Goal: Information Seeking & Learning: Learn about a topic

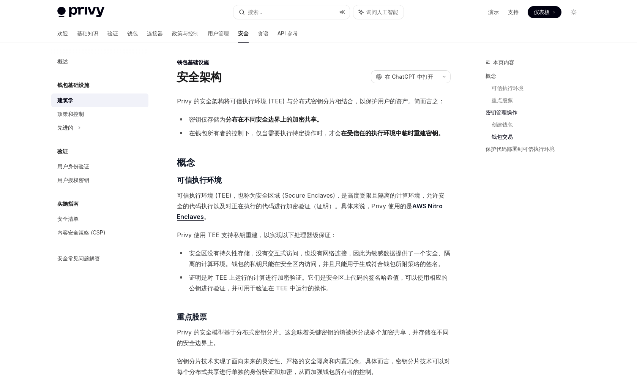
scroll to position [983, 0]
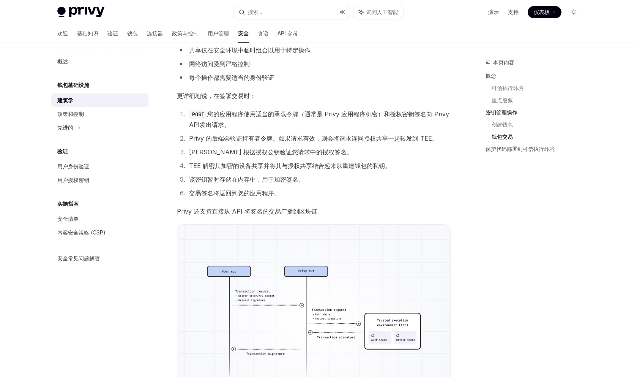
click at [221, 213] on font "Privy 还支持直接从 API 将签名的交易广播到区块链。" at bounding box center [250, 211] width 147 height 8
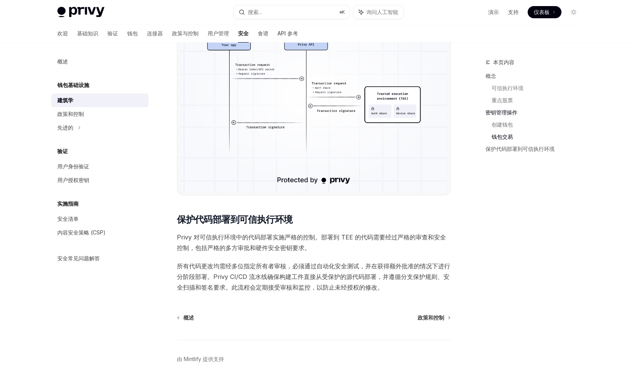
scroll to position [1237, 0]
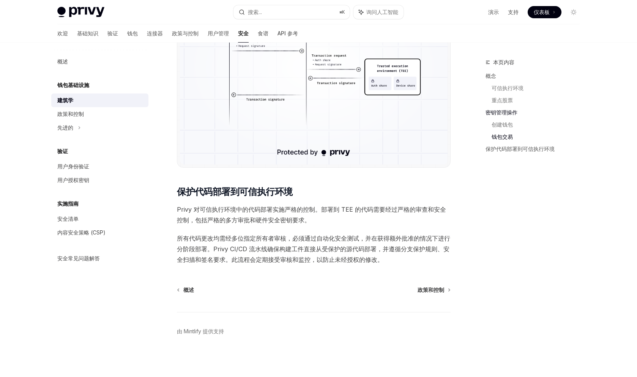
click at [246, 216] on font "Privy 对可信执行环境中的代码部署实施严格的控制。部署到 TEE 的代码需要经过严格的审查和安全控制，包括严格的多方审批和硬件安全密钥要求。" at bounding box center [311, 214] width 269 height 18
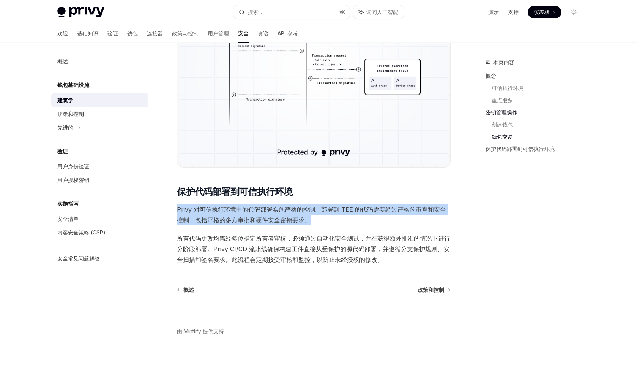
click at [246, 216] on font "Privy 对可信执行环境中的代码部署实施严格的控制。部署到 TEE 的代码需要经过严格的审查和安全控制，包括严格的多方审批和硬件安全密钥要求。" at bounding box center [311, 214] width 269 height 18
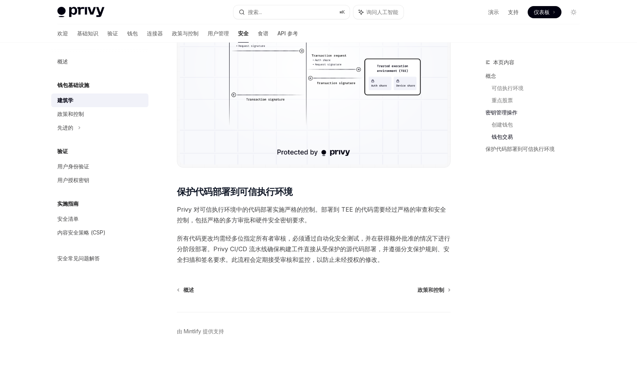
click at [257, 255] on font "所有代码更改均需经多位指定所有者审核，必须通过自动化安全测试，并在获得额外批准的情况下进行分阶段部署。Privy CI/CD 流水线确保构建工件直接从受保护的…" at bounding box center [313, 248] width 273 height 29
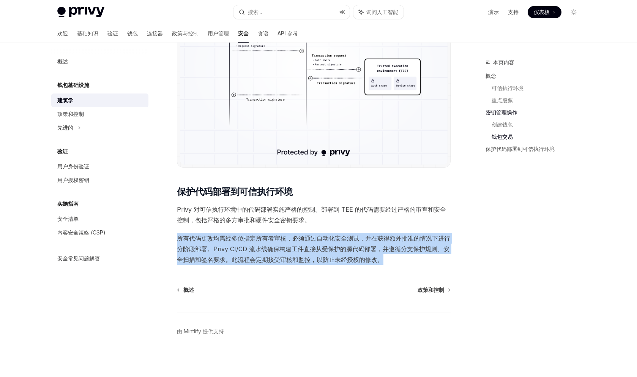
click at [257, 255] on font "所有代码更改均需经多位指定所有者审核，必须通过自动化安全测试，并在获得额外批准的情况下进行分阶段部署。Privy CI/CD 流水线确保构建工件直接从受保护的…" at bounding box center [313, 248] width 273 height 29
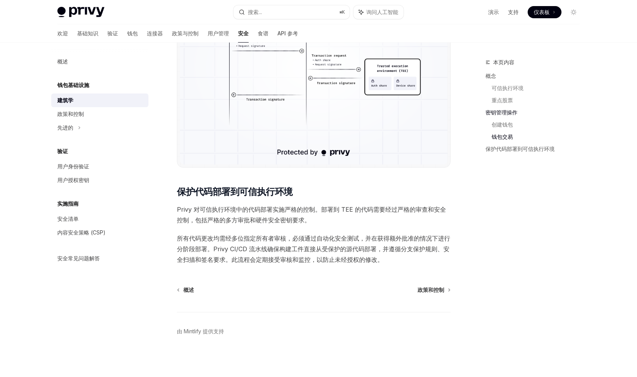
click at [270, 255] on font "所有代码更改均需经多位指定所有者审核，必须通过自动化安全测试，并在获得额外批准的情况下进行分阶段部署。Privy CI/CD 流水线确保构建工件直接从受保护的…" at bounding box center [313, 248] width 273 height 29
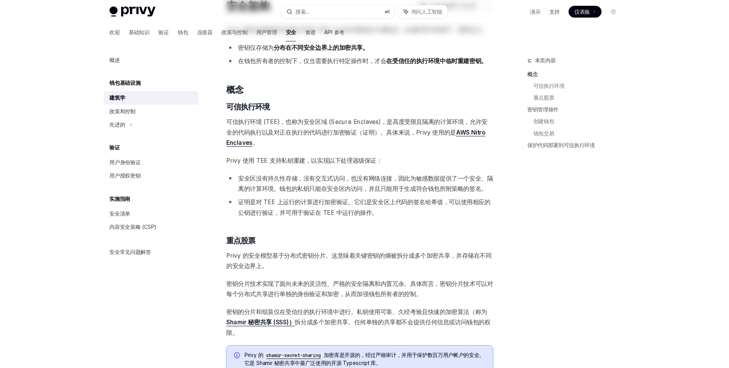
scroll to position [0, 0]
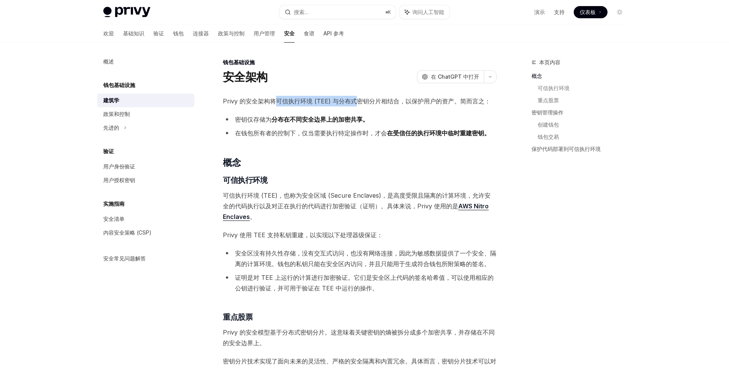
drag, startPoint x: 277, startPoint y: 101, endPoint x: 362, endPoint y: 104, distance: 84.8
click at [362, 104] on font "Privy 的安全架构将可信执行环境 (TEE) 与分布式密钥分片相结合，以保护用户的资产。简而言之：" at bounding box center [357, 101] width 268 height 8
click at [369, 102] on font "Privy 的安全架构将可信执行环境 (TEE) 与分布式密钥分片相结合，以保护用户的资产。简而言之：" at bounding box center [357, 101] width 268 height 8
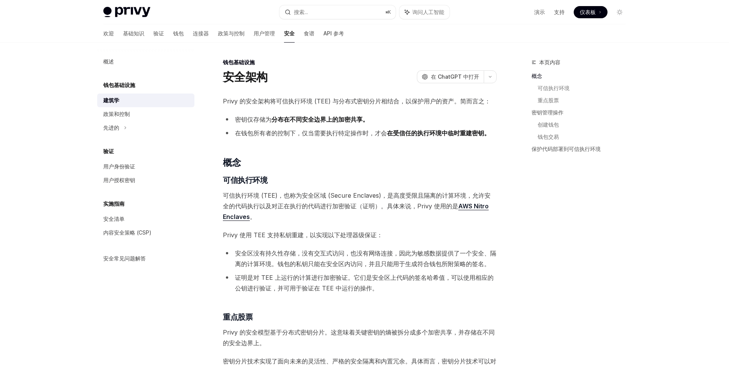
click at [369, 102] on font "Privy 的安全架构将可信执行环境 (TEE) 与分布式密钥分片相结合，以保护用户的资产。简而言之：" at bounding box center [357, 101] width 268 height 8
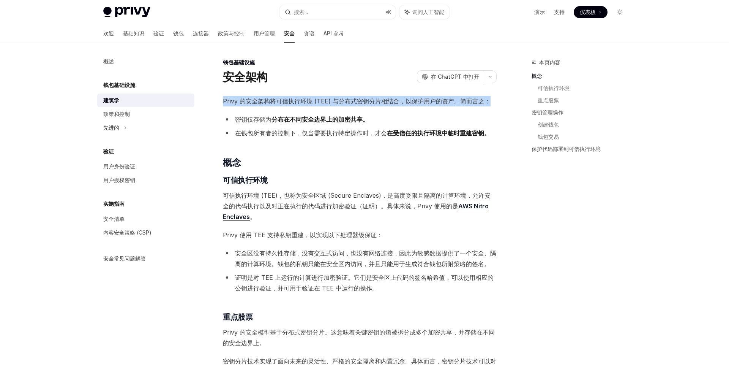
click at [369, 102] on font "Privy 的安全架构将可信执行环境 (TEE) 与分布式密钥分片相结合，以保护用户的资产。简而言之：" at bounding box center [357, 101] width 268 height 8
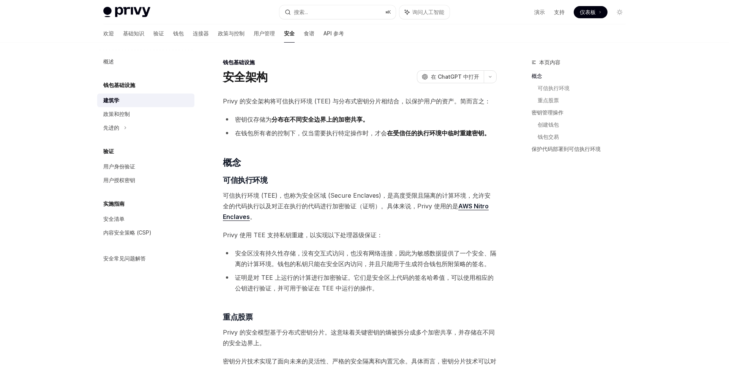
click at [343, 137] on li "在钱包所有者的控制下， 仅当需要执行特定操作时，才会 在受信任的执行环境中临时重建密钥。" at bounding box center [360, 133] width 274 height 11
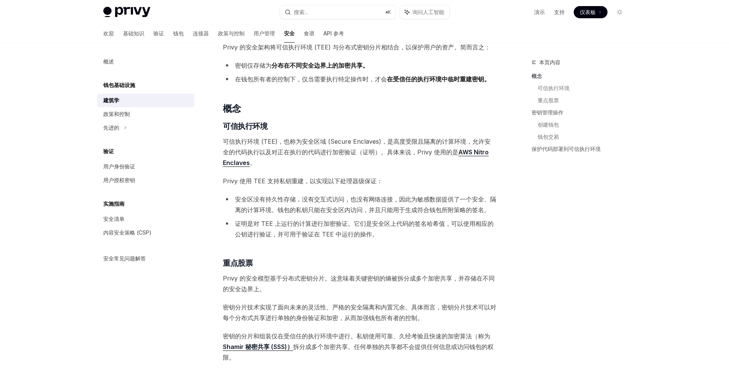
scroll to position [55, 0]
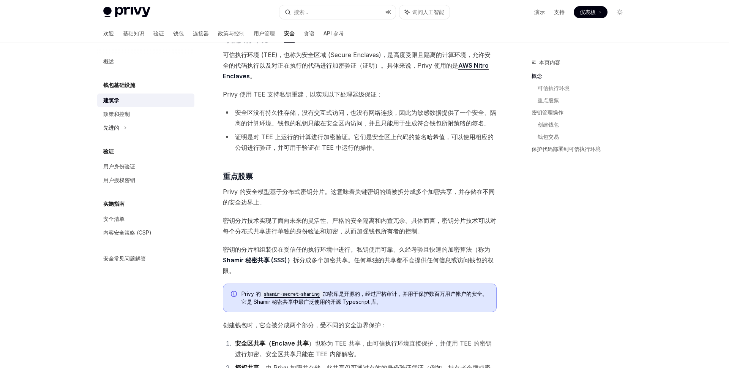
scroll to position [147, 0]
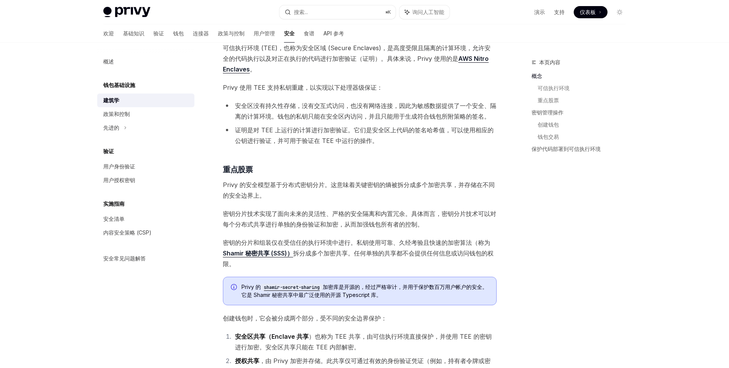
click at [308, 186] on font "Privy 的安全模型基于分布式密钥分片。这意味着关键密钥的熵被拆分成多个加密共享，并存储在不同的安全边界上。" at bounding box center [359, 190] width 272 height 18
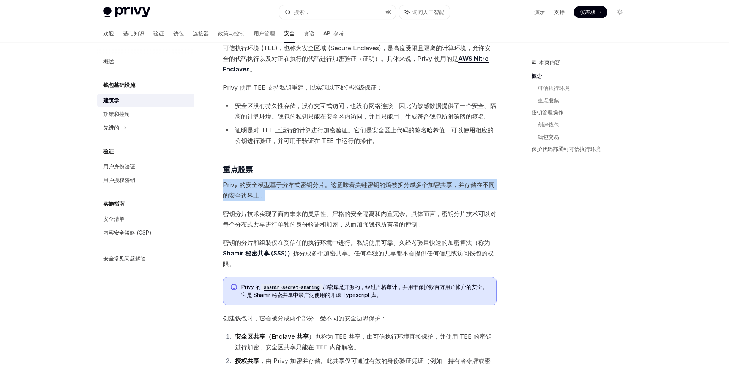
click at [308, 186] on font "Privy 的安全模型基于分布式密钥分片。这意味着关键密钥的熵被拆分成多个加密共享，并存储在不同的安全边界上。" at bounding box center [359, 190] width 272 height 18
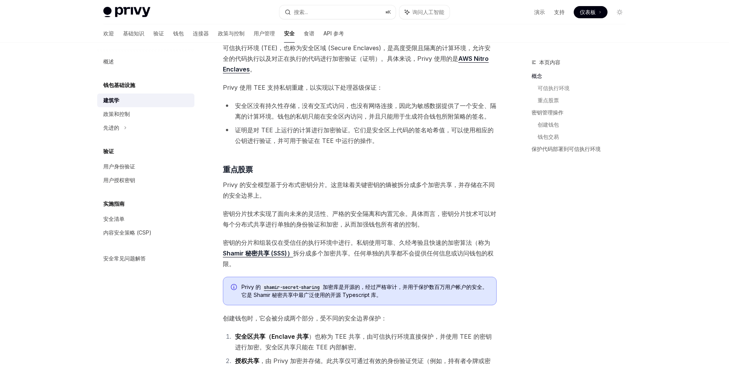
click at [320, 215] on font "密钥分片技术实现了面向未来的灵活性、严格的安全隔离和内置冗余。具体而言，密钥分片技术可以对每个分布式共享进行单独的身份验证和加密，从而加强钱包所有者的控制。" at bounding box center [359, 219] width 273 height 18
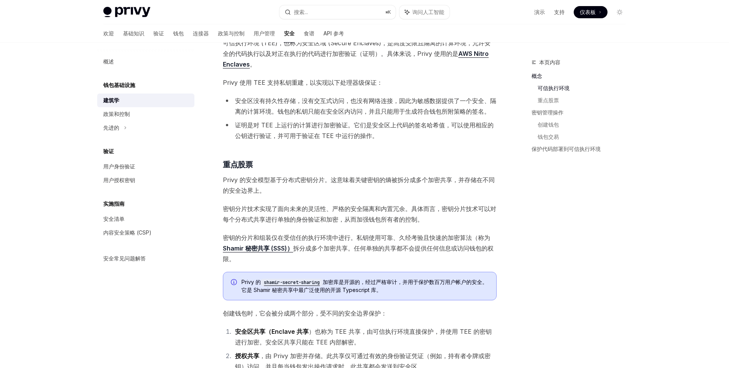
scroll to position [159, 0]
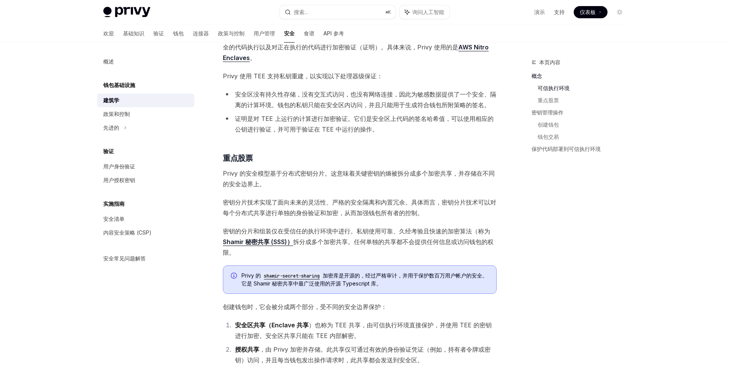
click at [324, 233] on font "密钥的分片和组装仅在受信任的执行环境中进行。私钥使用可靠、久经考验且快速的加密算法（称为" at bounding box center [356, 231] width 267 height 8
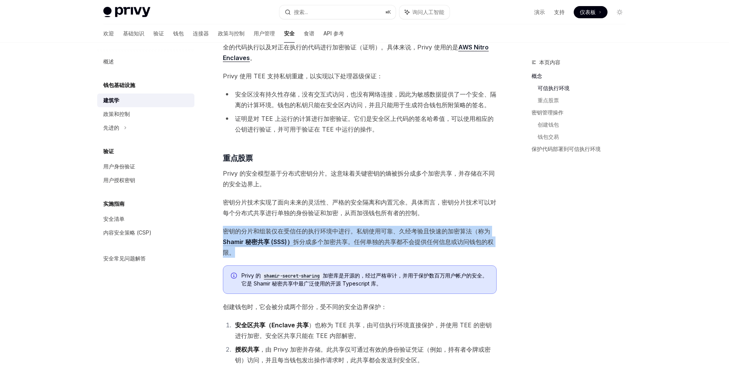
click at [324, 233] on font "密钥的分片和组装仅在受信任的执行环境中进行。私钥使用可靠、久经考验且快速的加密算法（称为" at bounding box center [356, 231] width 267 height 8
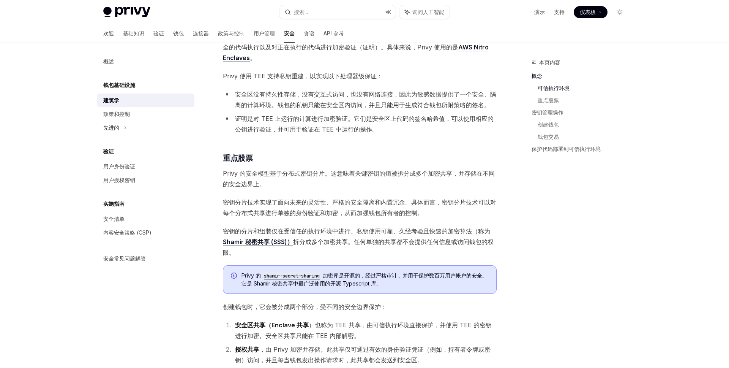
click at [325, 245] on span "密钥的分片和组装仅在受信任的执行环境中进行。私钥使用可靠、久经考验且快速的加密算法（称为 Shamir 秘密共享 (SSS)） 拆分成多个加密共享。任何单独的…" at bounding box center [360, 242] width 274 height 32
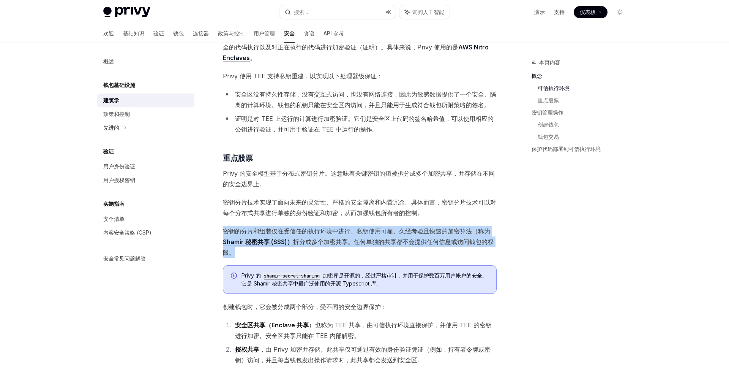
click at [325, 245] on span "密钥的分片和组装仅在受信任的执行环境中进行。私钥使用可靠、久经考验且快速的加密算法（称为 Shamir 秘密共享 (SSS)） 拆分成多个加密共享。任何单独的…" at bounding box center [360, 242] width 274 height 32
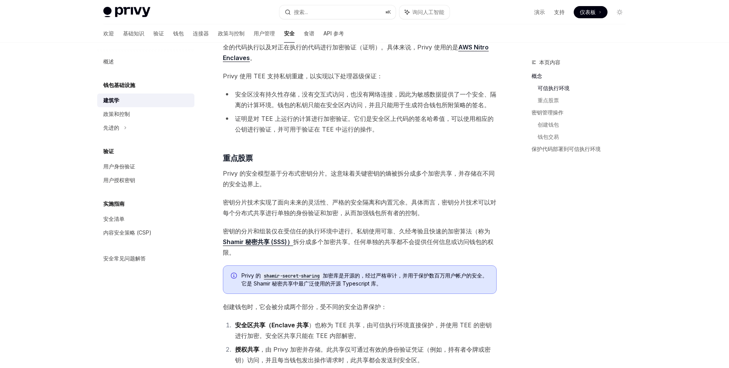
click at [354, 283] on font "加密库是开源的，经过严格审计，并用于保护数百万用户帐户的安全。它是 Shamir 秘密共享中最广泛使用的开源 Typescript 库。" at bounding box center [365, 279] width 246 height 14
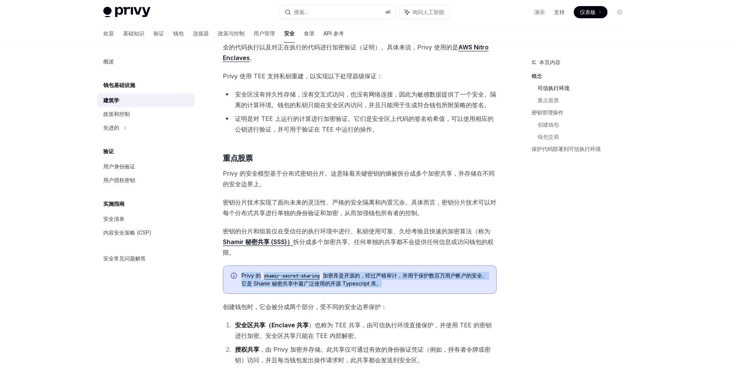
click at [354, 283] on font "加密库是开源的，经过严格审计，并用于保护数百万用户帐户的安全。它是 Shamir 秘密共享中最广泛使用的开源 Typescript 库。" at bounding box center [365, 279] width 246 height 14
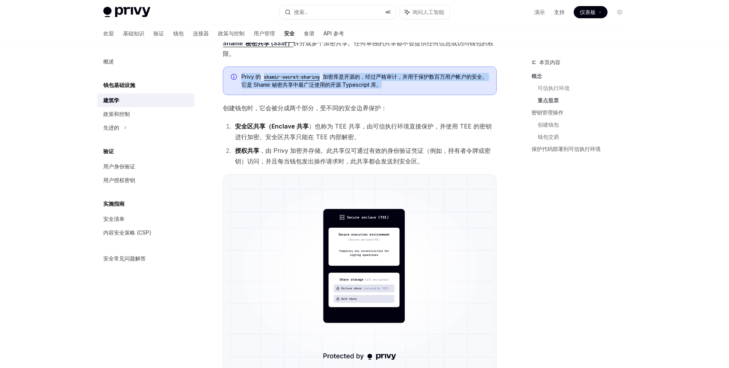
scroll to position [362, 0]
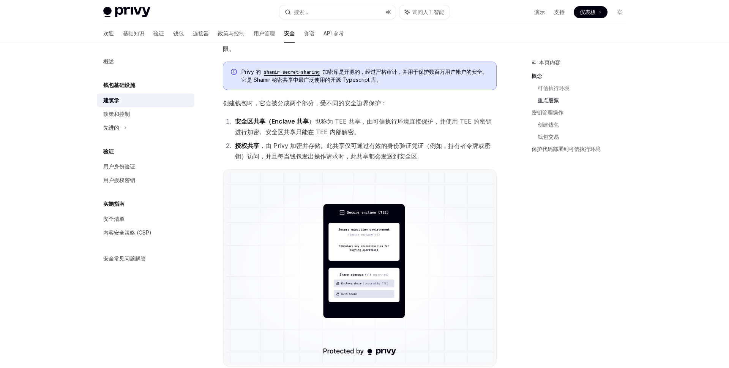
click at [171, 325] on div "概述 钱包基础设施 建筑学 政策和控制 先进的 验证 用户身份验证 用户授权密钥 实施指南 安全清单 内容安全策略 (CSP) 安全常见问题解答" at bounding box center [151, 205] width 109 height 325
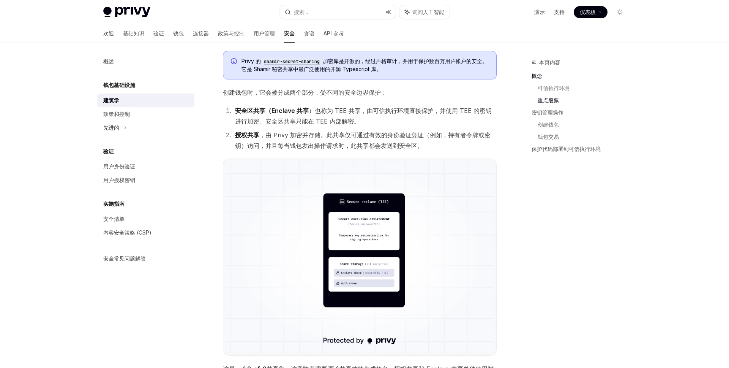
scroll to position [376, 0]
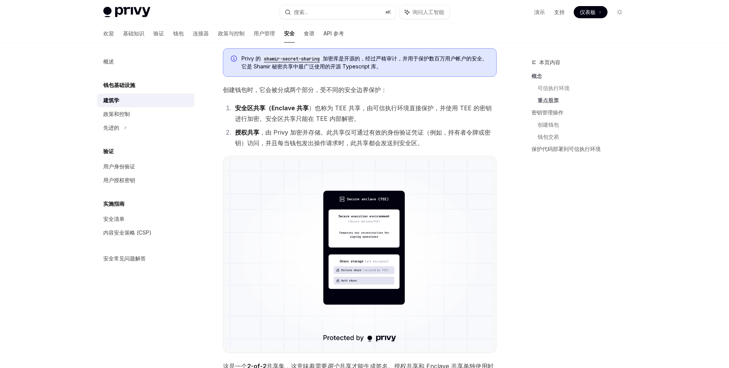
click at [284, 131] on font "，由 Privy 加密并存储。此共享仅可通过有效的身份验证凭证（例如，持有者令牌或密钥）访问，并且每当钱包发出操作请求时，此共享都会发送到安全区。" at bounding box center [363, 137] width 256 height 18
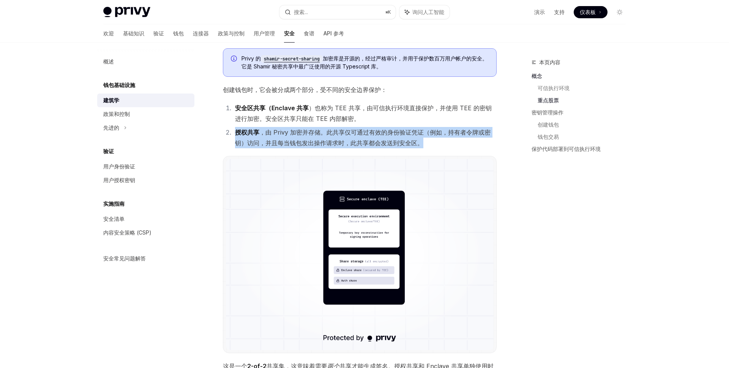
click at [284, 131] on font "，由 Privy 加密并存储。此共享仅可通过有效的身份验证凭证（例如，持有者令牌或密钥）访问，并且每当钱包发出操作请求时，此共享都会发送到安全区。" at bounding box center [363, 137] width 256 height 18
click at [286, 136] on li "授权共享 ，由 Privy 加密并存储。此共享仅可通过有效的身份验证凭证（例如，持有者令牌或密钥）访问，并且每当钱包发出操作请求时，此共享都会发送到安全区。" at bounding box center [365, 137] width 264 height 21
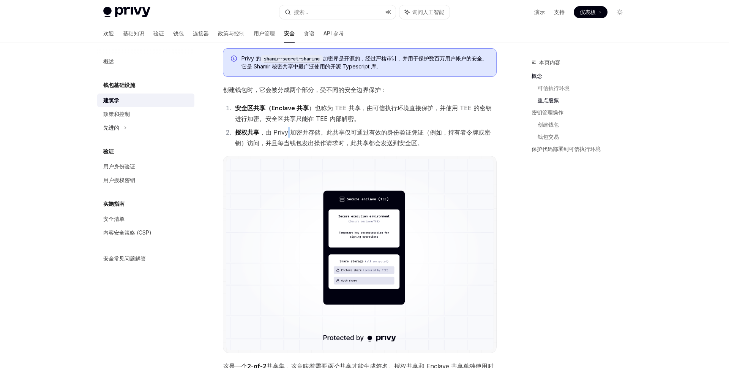
click at [286, 136] on li "授权共享 ，由 Privy 加密并存储。此共享仅可通过有效的身份验证凭证（例如，持有者令牌或密钥）访问，并且每当钱包发出操作请求时，此共享都会发送到安全区。" at bounding box center [365, 137] width 264 height 21
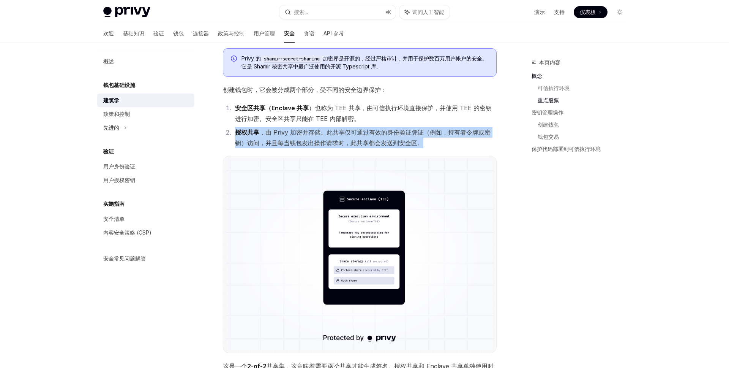
click at [286, 136] on li "授权共享 ，由 Privy 加密并存储。此共享仅可通过有效的身份验证凭证（例如，持有者令牌或密钥）访问，并且每当钱包发出操作请求时，此共享都会发送到安全区。" at bounding box center [365, 137] width 264 height 21
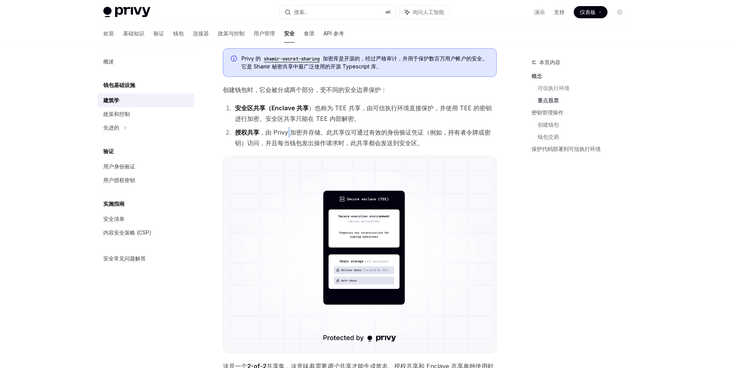
click at [286, 136] on li "授权共享 ，由 Privy 加密并存储。此共享仅可通过有效的身份验证凭证（例如，持有者令牌或密钥）访问，并且每当钱包发出操作请求时，此共享都会发送到安全区。" at bounding box center [365, 137] width 264 height 21
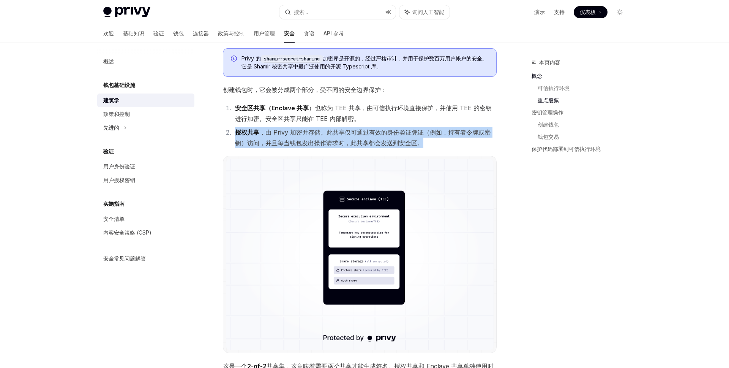
click at [286, 136] on li "授权共享 ，由 Privy 加密并存储。此共享仅可通过有效的身份验证凭证（例如，持有者令牌或密钥）访问，并且每当钱包发出操作请求时，此共享都会发送到安全区。" at bounding box center [365, 137] width 264 height 21
click at [301, 147] on li "授权共享 ，由 Privy 加密并存储。此共享仅可通过有效的身份验证凭证（例如，持有者令牌或密钥）访问，并且每当钱包发出操作请求时，此共享都会发送到安全区。" at bounding box center [365, 137] width 264 height 21
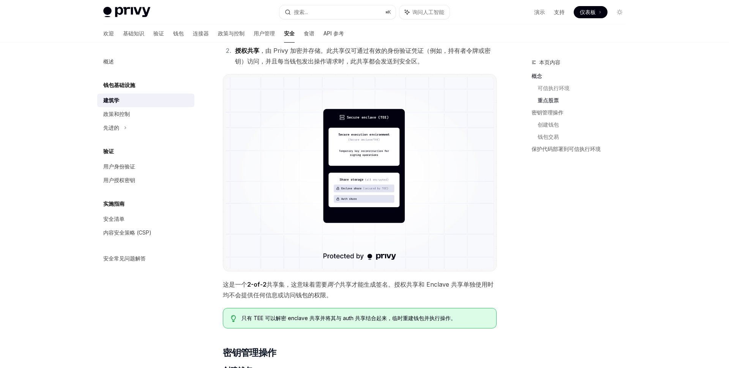
scroll to position [458, 0]
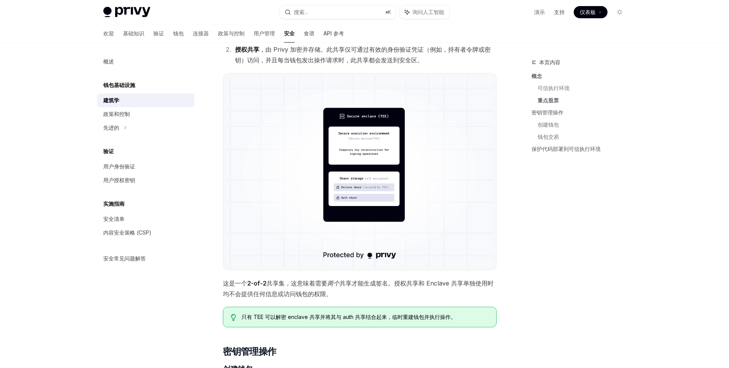
click at [314, 280] on font "共享集，这意味着需要" at bounding box center [297, 283] width 61 height 8
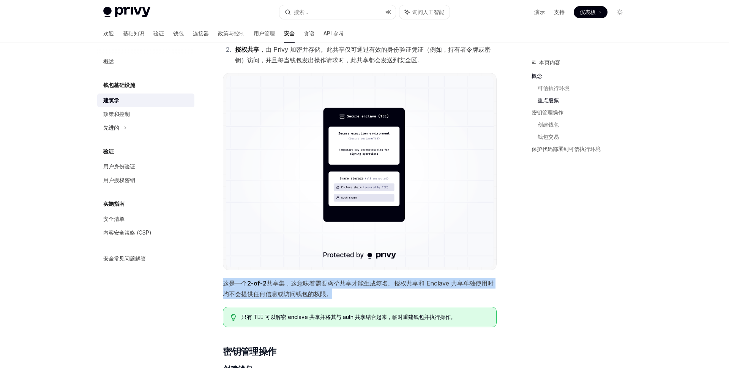
click at [314, 280] on font "共享集，这意味着需要" at bounding box center [297, 283] width 61 height 8
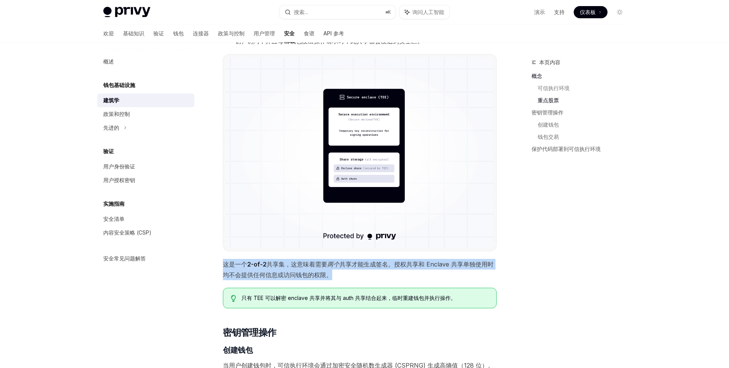
scroll to position [478, 0]
click at [434, 267] on span "这是一个 2-of-2 共享集，这意味着需要 两个 共享才能生成签名。授权共享和 Enclave 共享单独使用时均不会提供任何信息或访问钱包的权限。" at bounding box center [360, 268] width 274 height 21
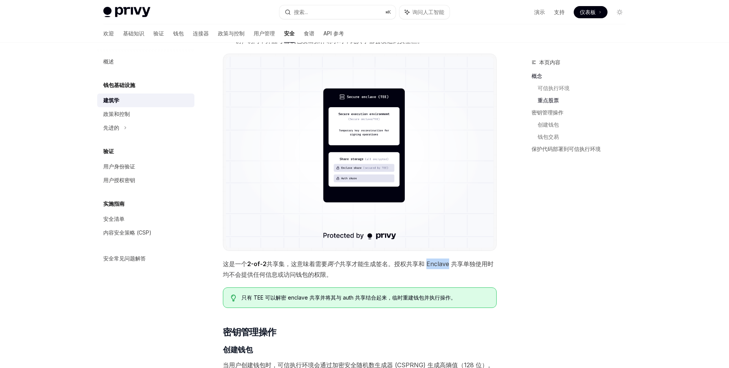
click at [434, 267] on span "这是一个 2-of-2 共享集，这意味着需要 两个 共享才能生成签名。授权共享和 Enclave 共享单独使用时均不会提供任何信息或访问钱包的权限。" at bounding box center [360, 268] width 274 height 21
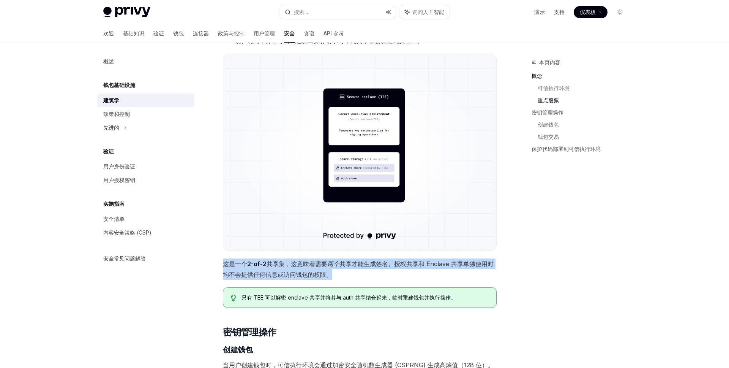
click at [434, 267] on span "这是一个 2-of-2 共享集，这意味着需要 两个 共享才能生成签名。授权共享和 Enclave 共享单独使用时均不会提供任何信息或访问钱包的权限。" at bounding box center [360, 268] width 274 height 21
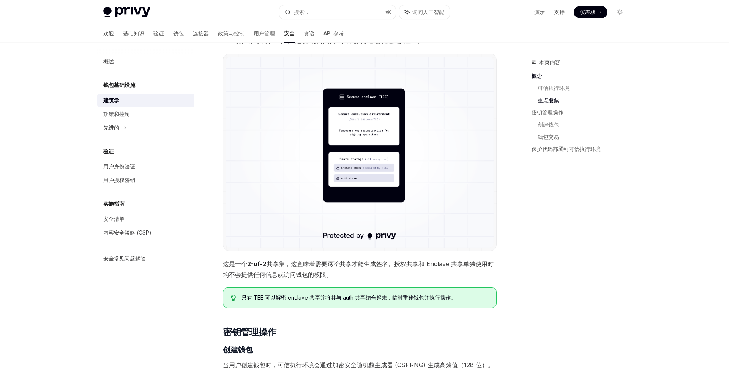
click at [437, 266] on font "共享才能生成签名。授权共享和 Enclave 共享单独使用时均不会提供任何信息或访问钱包的权限。" at bounding box center [358, 269] width 271 height 18
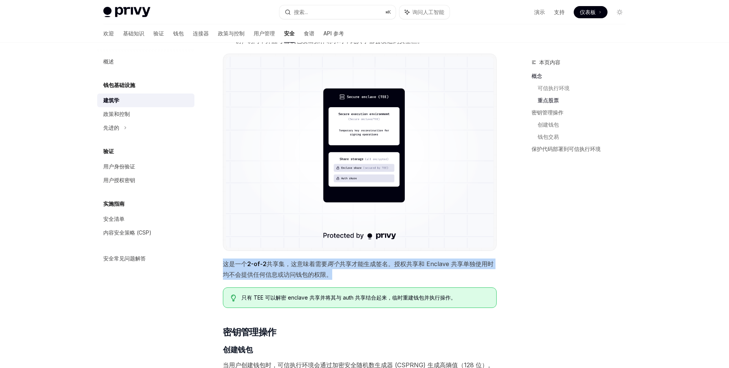
click at [437, 266] on font "共享才能生成签名。授权共享和 Enclave 共享单独使用时均不会提供任何信息或访问钱包的权限。" at bounding box center [358, 269] width 271 height 18
click at [270, 277] on font "共享才能生成签名。授权共享和 Enclave 共享单独使用时均不会提供任何信息或访问钱包的权限。" at bounding box center [358, 269] width 271 height 18
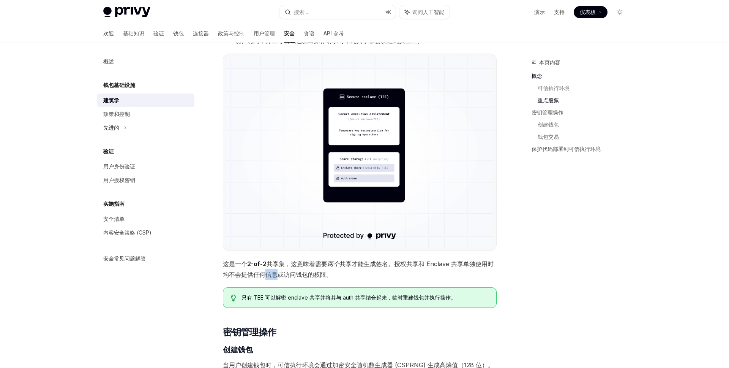
click at [270, 277] on font "共享才能生成签名。授权共享和 Enclave 共享单独使用时均不会提供任何信息或访问钱包的权限。" at bounding box center [358, 269] width 271 height 18
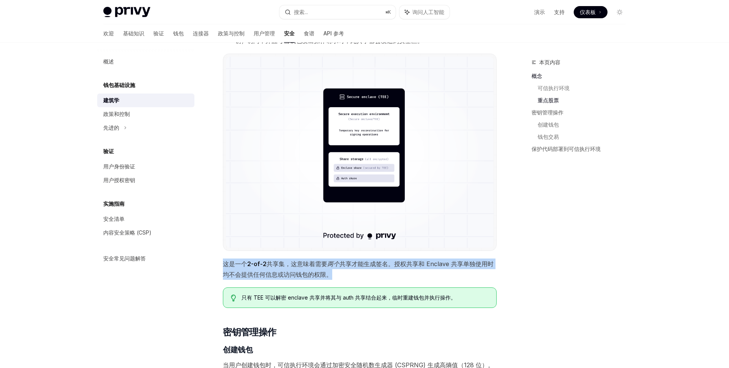
click at [270, 277] on font "共享才能生成签名。授权共享和 Enclave 共享单独使用时均不会提供任何信息或访问钱包的权限。" at bounding box center [358, 269] width 271 height 18
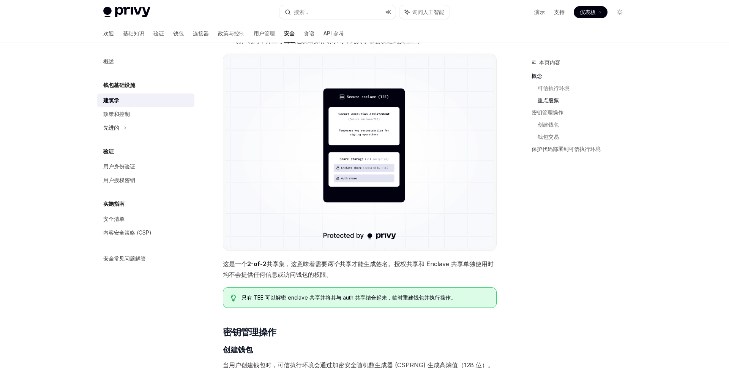
click at [290, 298] on font "只有 TEE 可以解密 enclave 共享并将其与 auth 共享结合起来，临时重建钱包并执行操作。" at bounding box center [349, 297] width 215 height 6
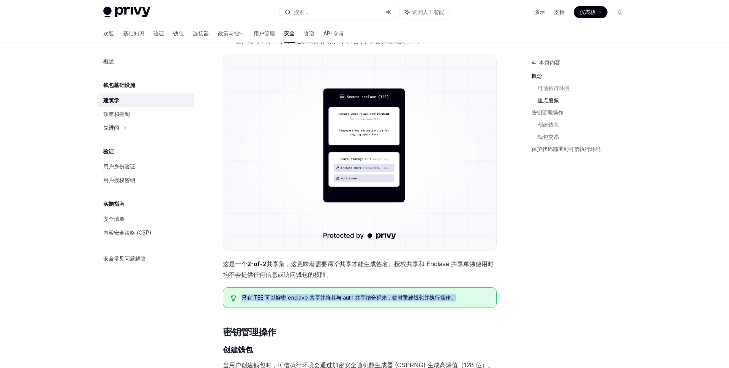
click at [359, 304] on div "只有 TEE 可以解密 enclave 共享并将其与 auth 共享结合起来，临时重建钱包并执行操作。" at bounding box center [360, 297] width 274 height 21
click at [370, 298] on font "只有 TEE 可以解密 enclave 共享并将其与 auth 共享结合起来，临时重建钱包并执行操作。" at bounding box center [349, 297] width 215 height 6
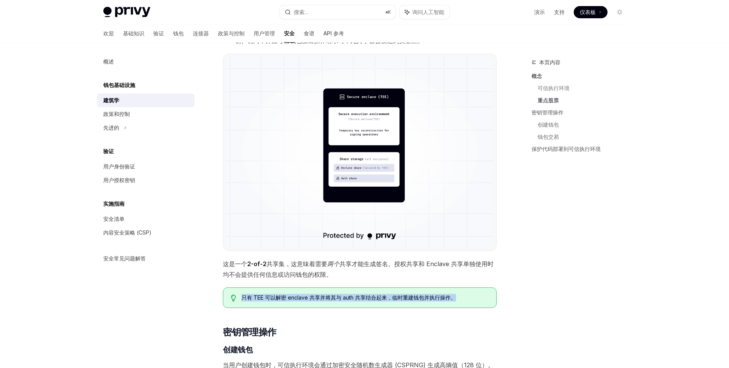
click at [370, 298] on font "只有 TEE 可以解密 enclave 共享并将其与 auth 共享结合起来，临时重建钱包并执行操作。" at bounding box center [349, 297] width 215 height 6
click at [356, 267] on span "这是一个 2-of-2 共享集，这意味着需要 两个 共享才能生成签名。授权共享和 Enclave 共享单独使用时均不会提供任何信息或访问钱包的权限。" at bounding box center [360, 268] width 274 height 21
click at [360, 203] on img at bounding box center [360, 152] width 268 height 191
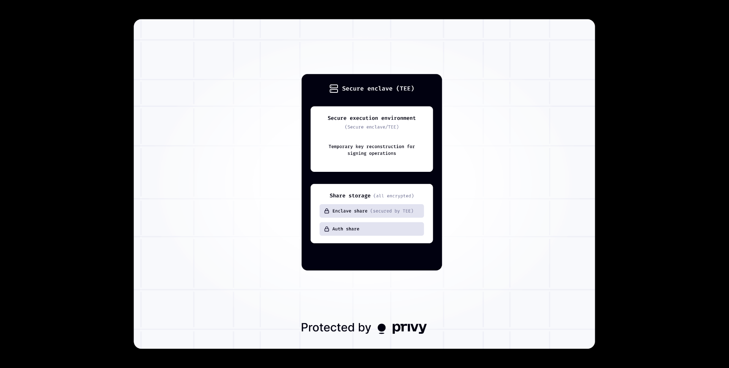
click at [360, 203] on img at bounding box center [364, 184] width 461 height 330
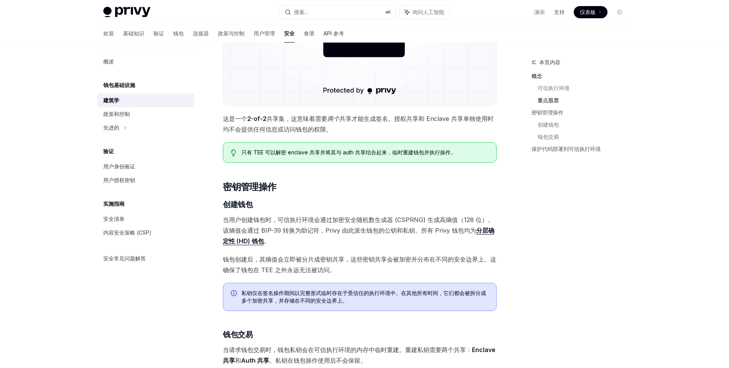
scroll to position [624, 0]
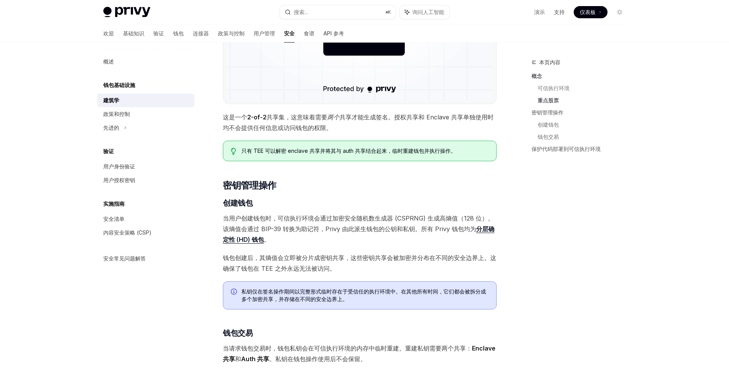
click at [375, 259] on font "钱包创建后，其熵值会立即被分片成密钥共享，这些密钥共享会被加密并分布在不同的安全边界上。这确保了钱包在 TEE 之外永远无法被访问。" at bounding box center [359, 263] width 273 height 18
click at [380, 267] on span "钱包创建后，其熵值会立即被分片成密钥共享，这些密钥共享会被加密并分布在不同的安全边界上。这确保了钱包在 TEE 之外永远无法被访问。" at bounding box center [360, 262] width 274 height 21
drag, startPoint x: 230, startPoint y: 229, endPoint x: 289, endPoint y: 229, distance: 58.5
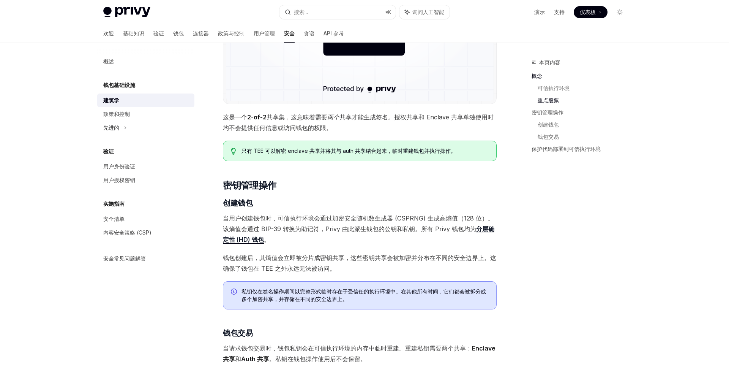
click at [289, 229] on font "当用户创建钱包时，可信执行环境会通过加密安全随机数生成器 (CSPRNG) 生成高熵值（128 位）。该熵值会通过 BIP-39 转换为助记符，Privy 由…" at bounding box center [358, 223] width 271 height 18
click at [290, 229] on font "当用户创建钱包时，可信执行环境会通过加密安全随机数生成器 (CSPRNG) 生成高熵值（128 位）。该熵值会通过 BIP-39 转换为助记符，Privy 由…" at bounding box center [358, 223] width 271 height 18
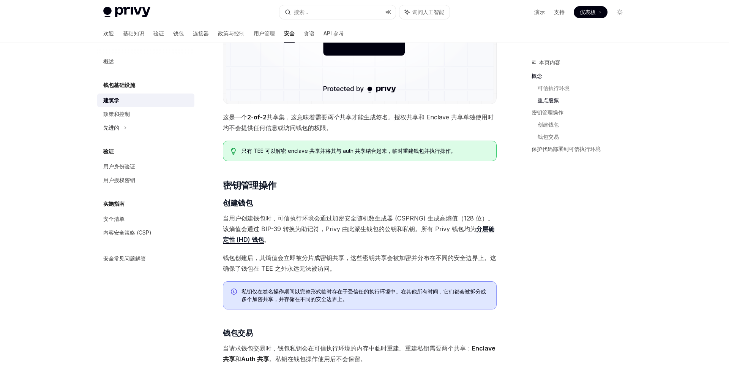
click at [304, 232] on span "当用户创建钱包时，可信执行环境会通过加密安全随机数生成器 (CSPRNG) 生成高熵值（128 位）。该熵值会通过 BIP-39 转换为助记符，Privy 由…" at bounding box center [360, 229] width 274 height 32
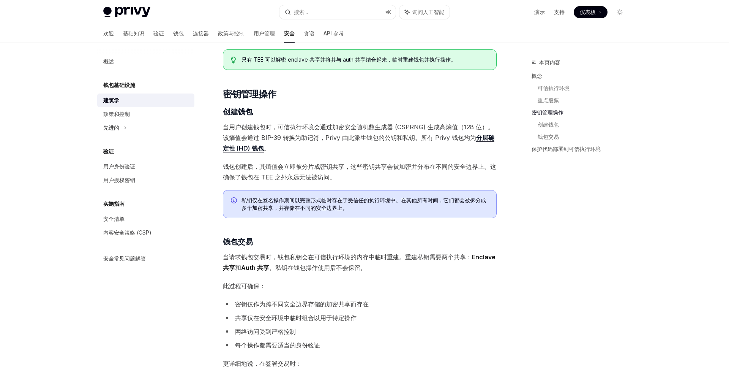
scroll to position [720, 0]
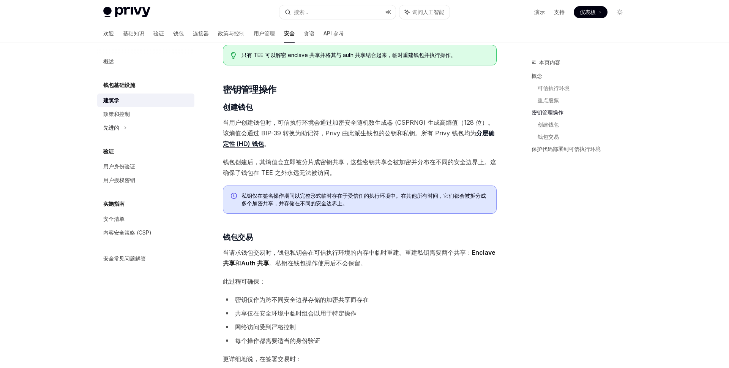
click at [305, 268] on div "Privy 的安全架构将可信执行环境 (TEE) 与分布式密钥分片相结合，以保护用户的资产。简而言之： 密钥仅存储为 分布在不同安全边界上的加密共享。 在钱包…" at bounding box center [360, 79] width 274 height 1406
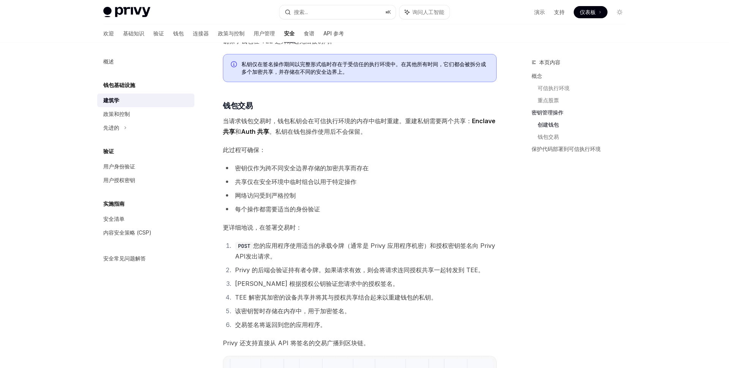
scroll to position [852, 0]
click at [189, 304] on div "概述 钱包基础设施 建筑学 政策和控制 先进的 验证 用户身份验证 用户授权密钥 实施指南 安全清单 内容安全策略 (CSP) 安全常见问题解答" at bounding box center [151, 205] width 109 height 325
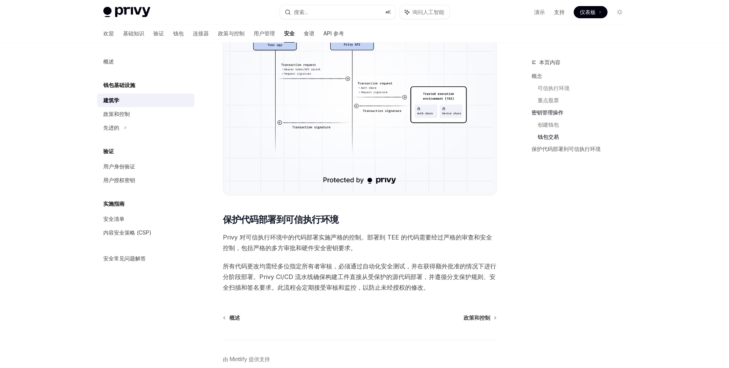
scroll to position [1228, 0]
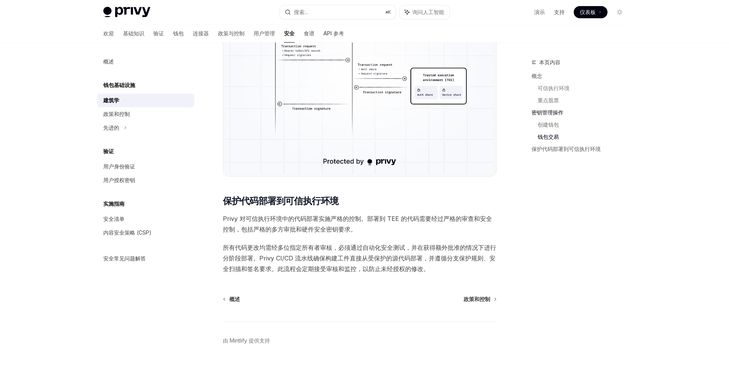
click at [266, 231] on font "Privy 对可信执行环境中的代码部署实施严格的控制。部署到 TEE 的代码需要经过严格的审查和安全控制，包括严格的多方审批和硬件安全密钥要求。" at bounding box center [357, 224] width 269 height 18
click at [266, 230] on font "Privy 对可信执行环境中的代码部署实施严格的控制。部署到 TEE 的代码需要经过严格的审查和安全控制，包括严格的多方审批和硬件安全密钥要求。" at bounding box center [357, 224] width 269 height 18
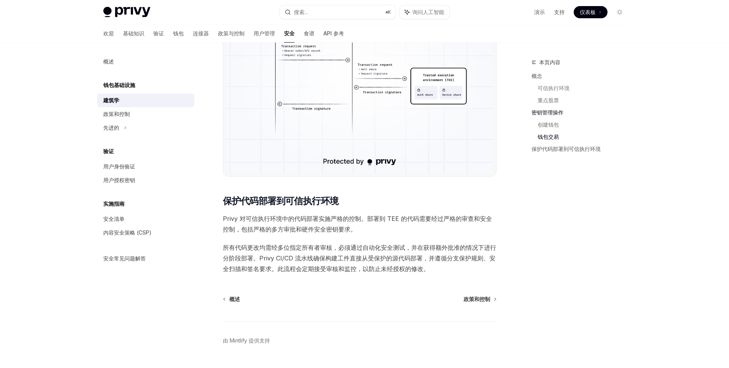
click at [266, 230] on font "Privy 对可信执行环境中的代码部署实施严格的控制。部署到 TEE 的代码需要经过严格的审查和安全控制，包括严格的多方审批和硬件安全密钥要求。" at bounding box center [357, 224] width 269 height 18
click at [260, 243] on font "所有代码更改均需经多位指定所有者审核，必须通过自动化安全测试，并在获得额外批准的情况下进行分阶段部署。Privy CI/CD 流水线确保构建工件直接从受保护的…" at bounding box center [359, 257] width 273 height 29
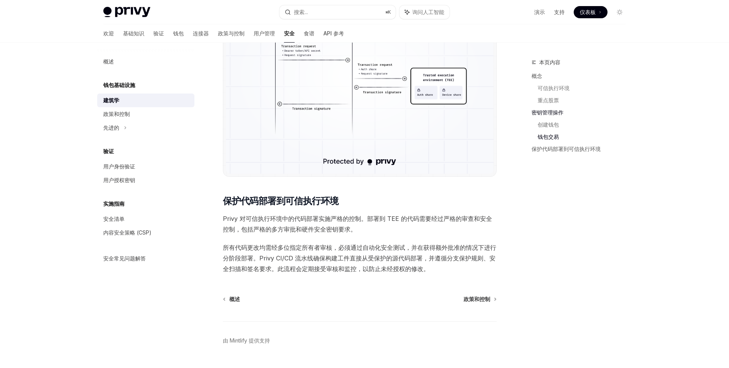
click at [257, 266] on font "所有代码更改均需经多位指定所有者审核，必须通过自动化安全测试，并在获得额外批准的情况下进行分阶段部署。Privy CI/CD 流水线确保构建工件直接从受保护的…" at bounding box center [359, 257] width 273 height 29
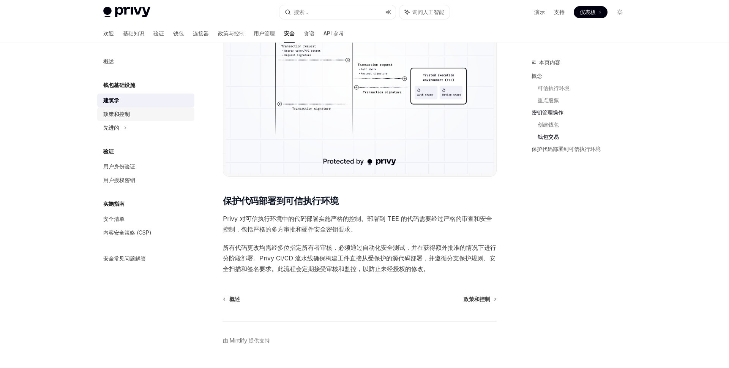
click at [131, 117] on div "政策和控制" at bounding box center [146, 113] width 87 height 9
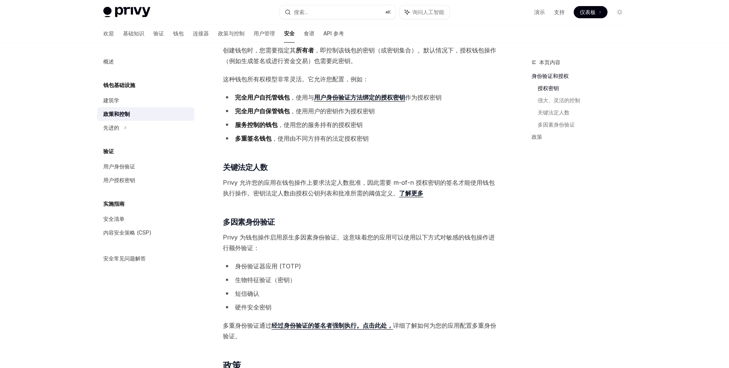
scroll to position [241, 0]
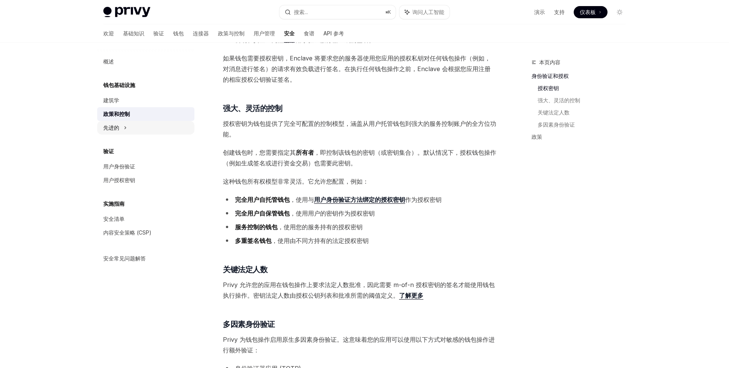
click at [124, 124] on icon at bounding box center [125, 127] width 3 height 9
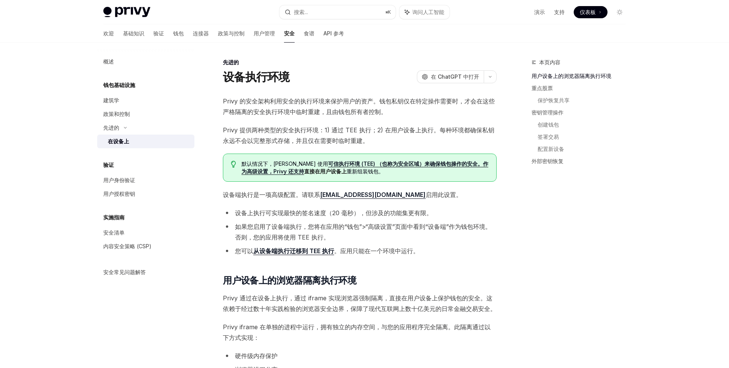
click at [386, 172] on span "默认情况下，Privy 使用 可信执行环境 (TEE) （也称为安全区域）来确保钱包操作的安全。作为高级设置，Privy 还支持 直接在用户设备上 重新组装钱…" at bounding box center [365, 167] width 247 height 15
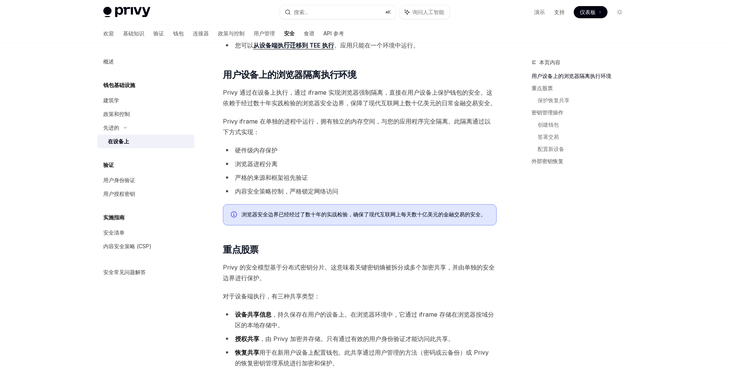
scroll to position [208, 0]
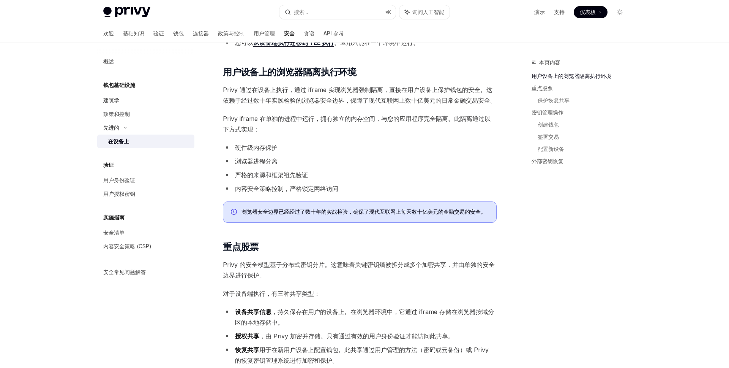
click at [258, 158] on font "浏览器进程分离" at bounding box center [256, 161] width 43 height 8
click at [299, 158] on li "浏览器进程分离" at bounding box center [360, 161] width 274 height 11
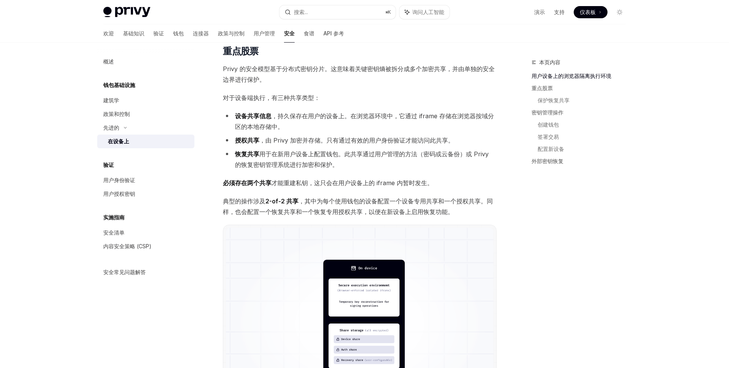
scroll to position [405, 0]
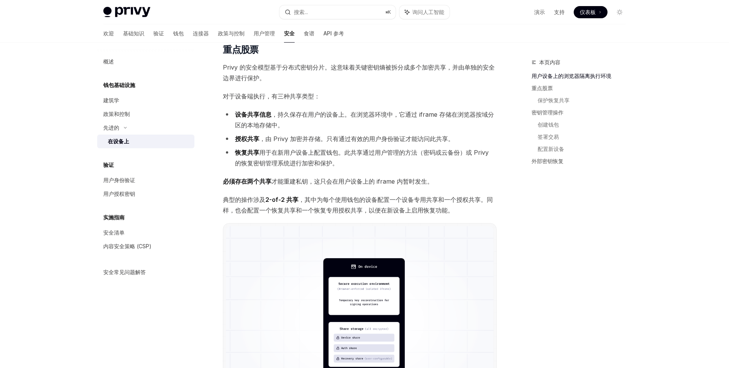
click at [299, 158] on li "恢复共享 用于在新用户设备上配置钱包。此共享通过用户管理的方法（密码或云备份）或 Privy 的恢复密钥管理系统进行加密和保护。" at bounding box center [360, 157] width 274 height 21
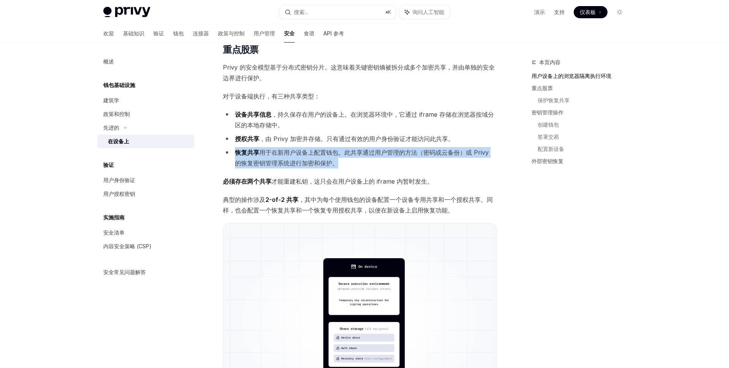
click at [299, 158] on li "恢复共享 用于在新用户设备上配置钱包。此共享通过用户管理的方法（密码或云备份）或 Privy 的恢复密钥管理系统进行加密和保护。" at bounding box center [360, 157] width 274 height 21
click at [300, 158] on li "恢复共享 用于在新用户设备上配置钱包。此共享通过用户管理的方法（密码或云备份）或 Privy 的恢复密钥管理系统进行加密和保护。" at bounding box center [360, 157] width 274 height 21
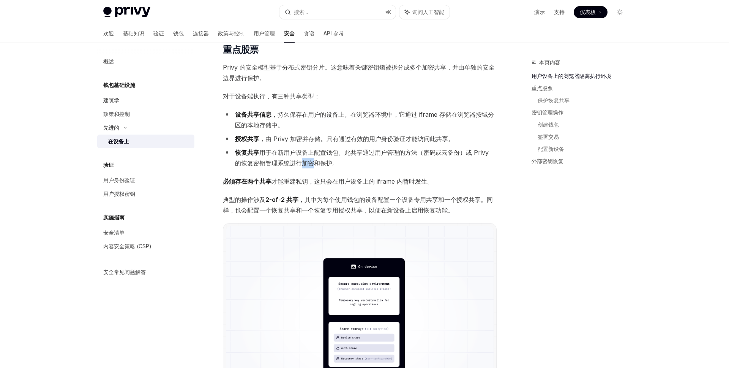
click at [300, 158] on li "恢复共享 用于在新用户设备上配置钱包。此共享通过用户管理的方法（密码或云备份）或 Privy 的恢复密钥管理系统进行加密和保护。" at bounding box center [360, 157] width 274 height 21
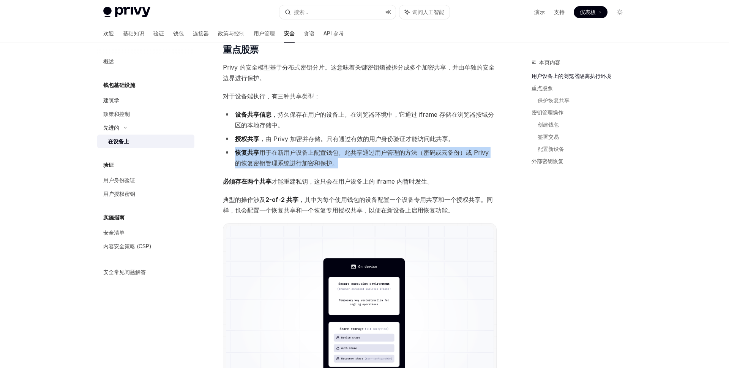
click at [300, 158] on li "恢复共享 用于在新用户设备上配置钱包。此共享通过用户管理的方法（密码或云备份）或 Privy 的恢复密钥管理系统进行加密和保护。" at bounding box center [360, 157] width 274 height 21
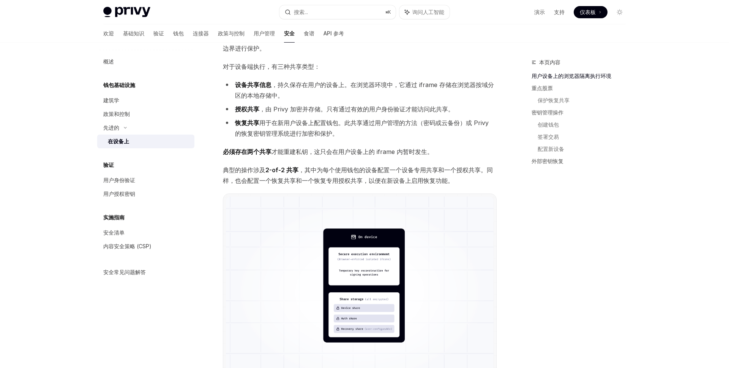
scroll to position [439, 0]
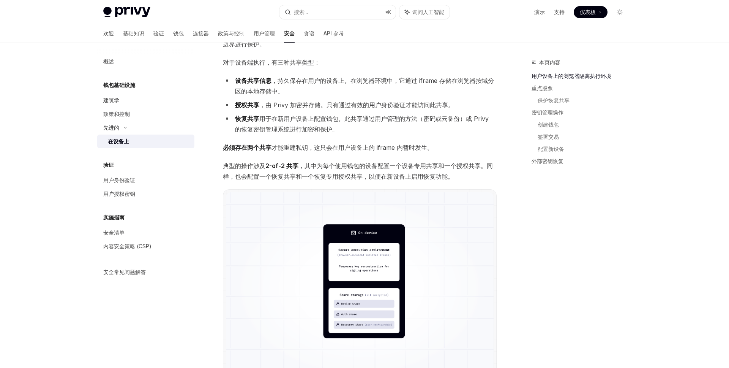
click at [338, 169] on span "典型的操作涉及 2-of-2 共享 ，其中为每个使用钱包的设备配置一个设备专用共享和一个授权共享。同样，也会配置一个恢复共享和一个恢复专用授权共享，以便在新设…" at bounding box center [360, 170] width 274 height 21
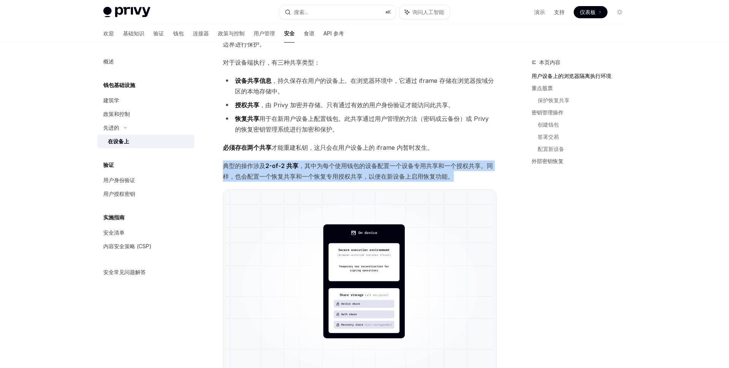
click at [339, 170] on span "典型的操作涉及 2-of-2 共享 ，其中为每个使用钱包的设备配置一个设备专用共享和一个授权共享。同样，也会配置一个恢复共享和一个恢复专用授权共享，以便在新设…" at bounding box center [360, 170] width 274 height 21
click at [411, 169] on span "典型的操作涉及 2-of-2 共享 ，其中为每个使用钱包的设备配置一个设备专用共享和一个授权共享。同样，也会配置一个恢复共享和一个恢复专用授权共享，以便在新设…" at bounding box center [360, 170] width 274 height 21
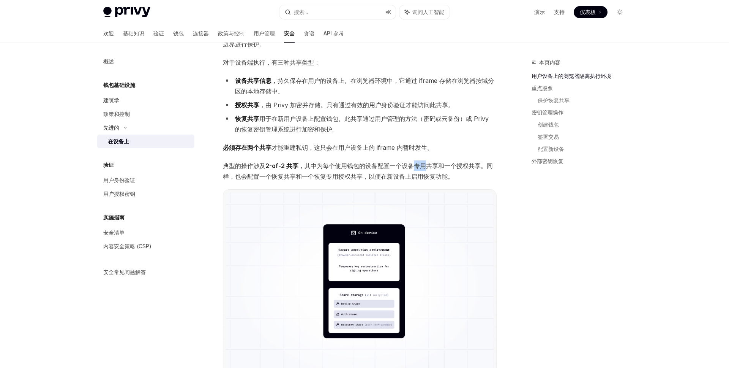
click at [411, 169] on span "典型的操作涉及 2-of-2 共享 ，其中为每个使用钱包的设备配置一个设备专用共享和一个授权共享。同样，也会配置一个恢复共享和一个恢复专用授权共享，以便在新设…" at bounding box center [360, 170] width 274 height 21
click at [414, 168] on font "，其中为每个使用钱包的设备配置一个设备专用共享和一个授权共享。同样，也会配置一个恢复共享和一个恢复专用授权共享，以便在新设备上启用恢复功能。" at bounding box center [358, 171] width 270 height 18
click at [443, 175] on font "，其中为每个使用钱包的设备配置一个设备专用共享和一个授权共享。同样，也会配置一个恢复共享和一个恢复专用授权共享，以便在新设备上启用恢复功能。" at bounding box center [358, 171] width 270 height 18
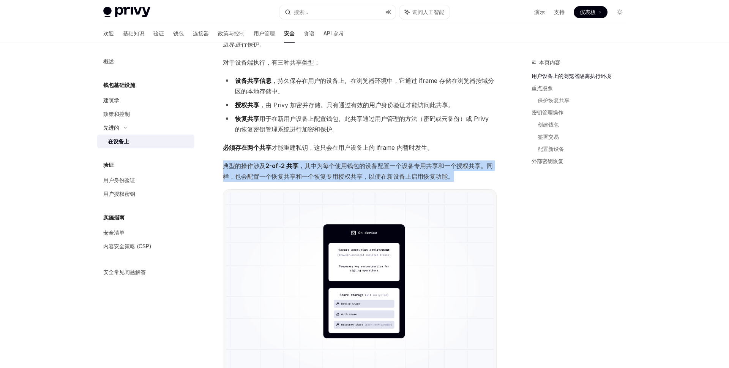
click at [443, 175] on font "，其中为每个使用钱包的设备配置一个设备专用共享和一个授权共享。同样，也会配置一个恢复共享和一个恢复专用授权共享，以便在新设备上启用恢复功能。" at bounding box center [358, 171] width 270 height 18
click at [336, 178] on font "，其中为每个使用钱包的设备配置一个设备专用共享和一个授权共享。同样，也会配置一个恢复共享和一个恢复专用授权共享，以便在新设备上启用恢复功能。" at bounding box center [358, 171] width 270 height 18
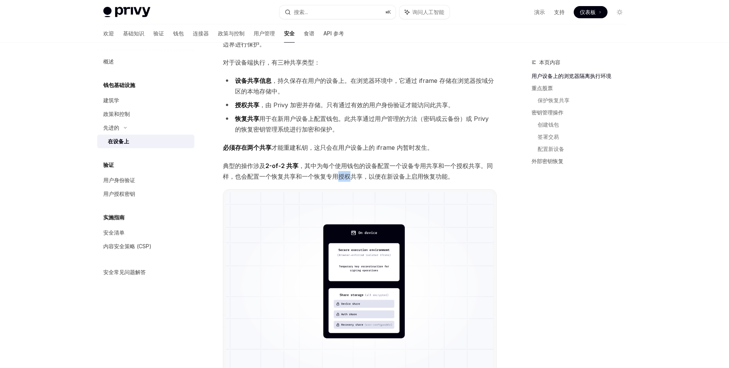
click at [336, 178] on font "，其中为每个使用钱包的设备配置一个设备专用共享和一个授权共享。同样，也会配置一个恢复共享和一个恢复专用授权共享，以便在新设备上启用恢复功能。" at bounding box center [358, 171] width 270 height 18
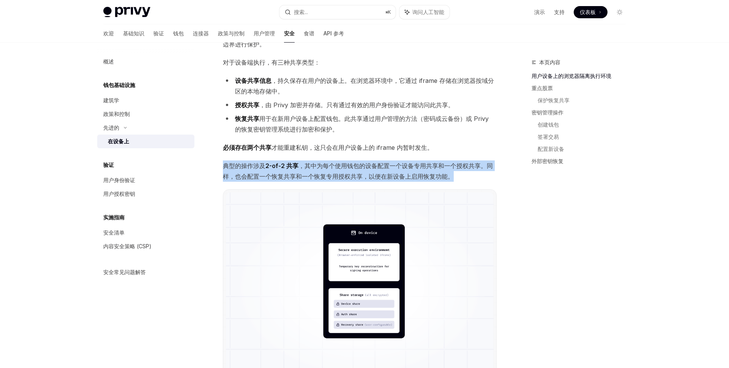
click at [336, 178] on font "，其中为每个使用钱包的设备配置一个设备专用共享和一个授权共享。同样，也会配置一个恢复共享和一个恢复专用授权共享，以便在新设备上启用恢复功能。" at bounding box center [358, 171] width 270 height 18
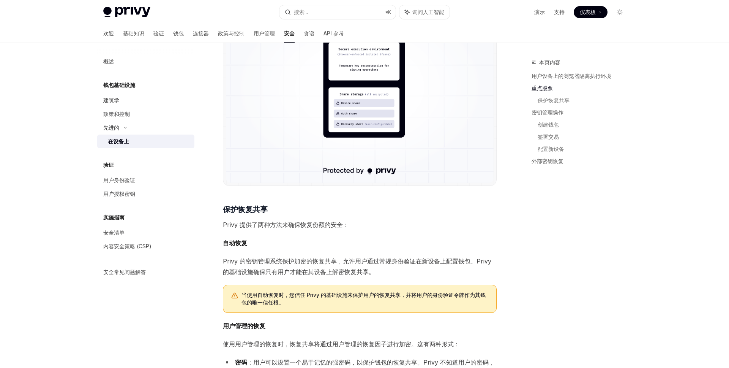
scroll to position [640, 0]
click at [315, 227] on font "Privy 提供了两种方法来确保恢复份额的安全：" at bounding box center [286, 224] width 126 height 8
click at [302, 237] on span "自动恢复" at bounding box center [360, 242] width 274 height 11
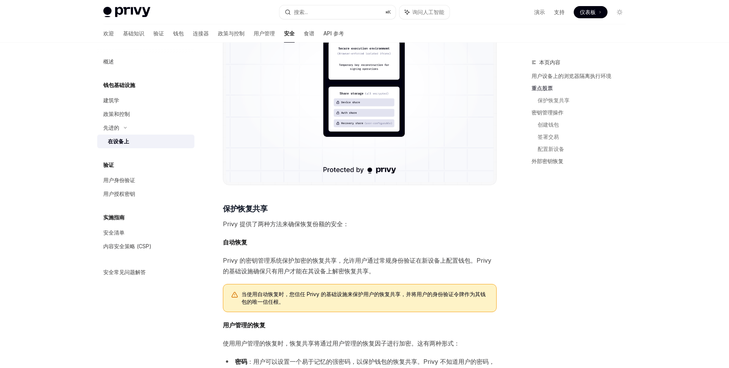
click at [302, 237] on span "自动恢复" at bounding box center [360, 242] width 274 height 11
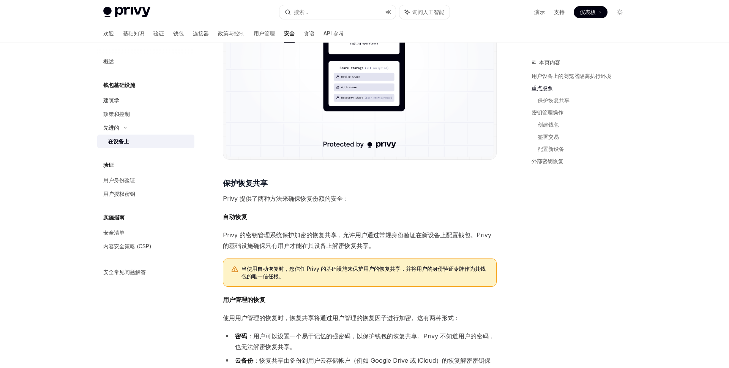
scroll to position [704, 0]
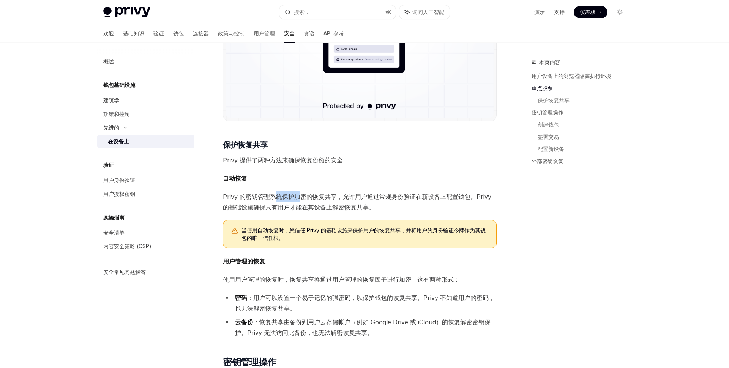
drag, startPoint x: 278, startPoint y: 196, endPoint x: 299, endPoint y: 200, distance: 21.9
click at [299, 200] on font "Privy 的密钥管理系统保护加密的恢复共享，允许用户通过常规身份验证在新设备上配置钱包。Privy 的基础设施确保只有用户才能在其设备上解密恢复共享。" at bounding box center [357, 202] width 269 height 18
click at [318, 205] on font "Privy 的密钥管理系统保护加密的恢复共享，允许用户通过常规身份验证在新设备上配置钱包。Privy 的基础设施确保只有用户才能在其设备上解密恢复共享。" at bounding box center [357, 202] width 269 height 18
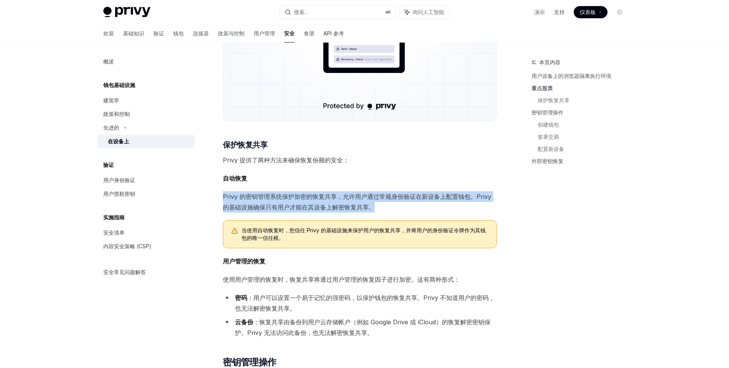
click at [318, 205] on font "Privy 的密钥管理系统保护加密的恢复共享，允许用户通过常规身份验证在新设备上配置钱包。Privy 的基础设施确保只有用户才能在其设备上解密恢复共享。" at bounding box center [357, 202] width 269 height 18
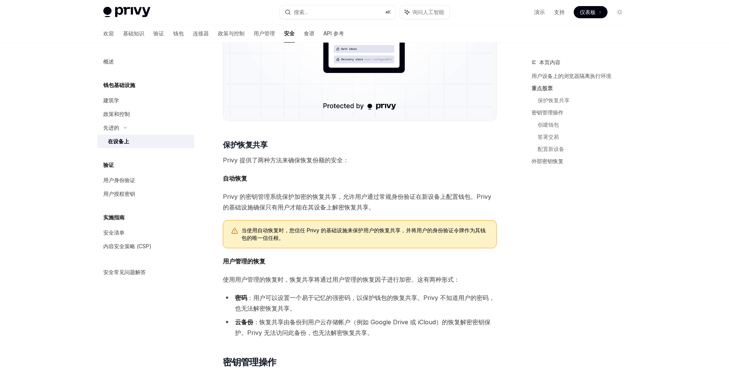
click at [393, 231] on font "当使用自动恢复时，您信任 Privy 的基础设施来保护用户的恢复共享，并将用户的身份验证令牌作为其钱包的唯一信任根。" at bounding box center [364, 234] width 244 height 14
click at [396, 200] on font "Privy 的密钥管理系统保护加密的恢复共享，允许用户通过常规身份验证在新设备上配置钱包。Privy 的基础设施确保只有用户才能在其设备上解密恢复共享。" at bounding box center [357, 202] width 269 height 18
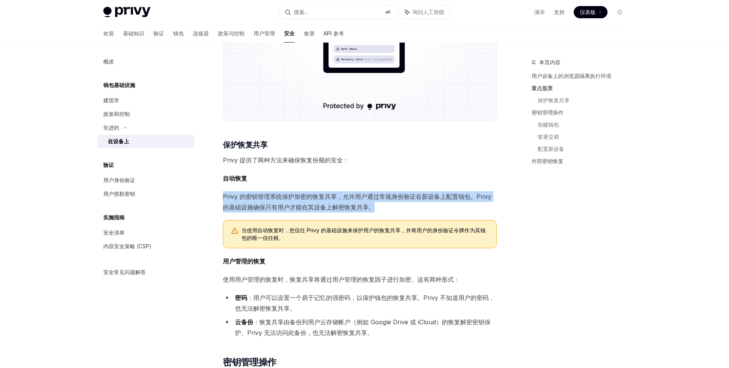
click at [396, 200] on font "Privy 的密钥管理系统保护加密的恢复共享，允许用户通过常规身份验证在新设备上配置钱包。Privy 的基础设施确保只有用户才能在其设备上解密恢复共享。" at bounding box center [357, 202] width 269 height 18
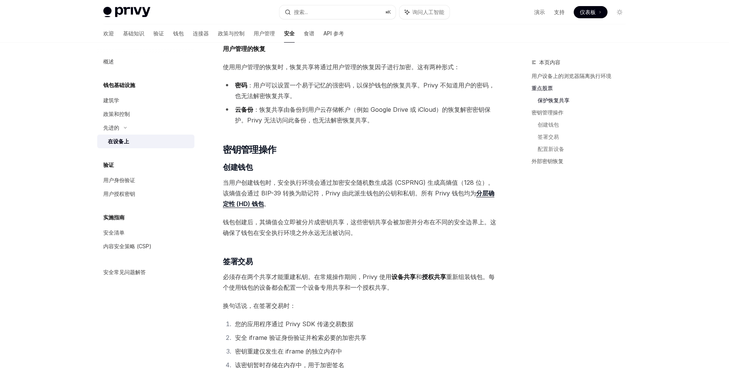
scroll to position [921, 0]
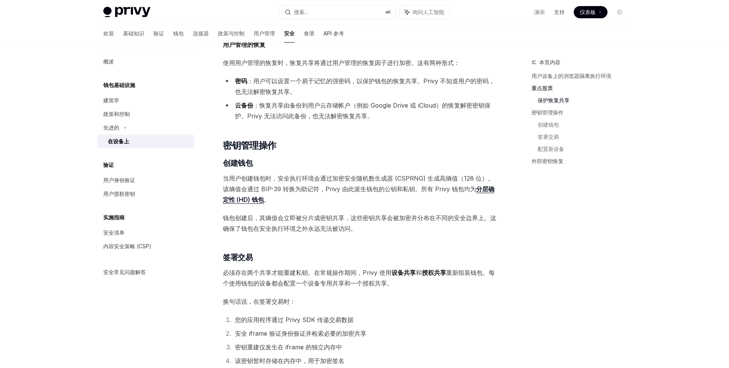
click at [332, 180] on font "当用户创建钱包时，安全执行环境会通过加密安全随机数生成器 (CSPRNG) 生成高熵值（128 位）。该熵值会通过 BIP-39 转换为助记符，Privy 由…" at bounding box center [358, 183] width 271 height 18
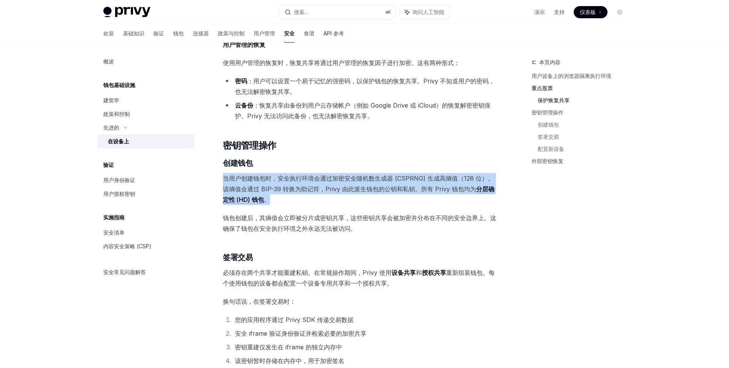
click at [332, 180] on font "当用户创建钱包时，安全执行环境会通过加密安全随机数生成器 (CSPRNG) 生成高熵值（128 位）。该熵值会通过 BIP-39 转换为助记符，Privy 由…" at bounding box center [358, 183] width 271 height 18
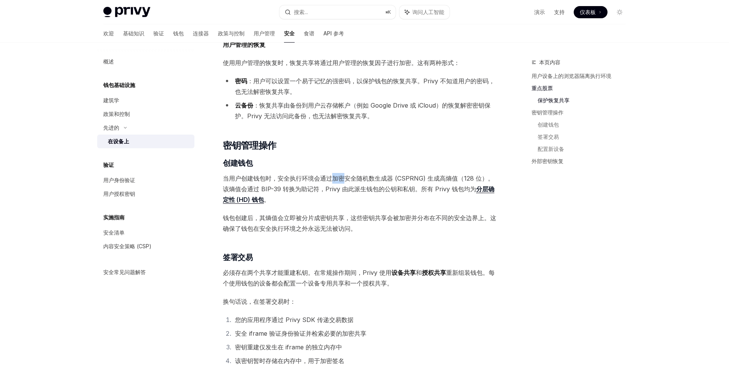
click at [332, 180] on font "当用户创建钱包时，安全执行环境会通过加密安全随机数生成器 (CSPRNG) 生成高熵值（128 位）。该熵值会通过 BIP-39 转换为助记符，Privy 由…" at bounding box center [358, 183] width 271 height 18
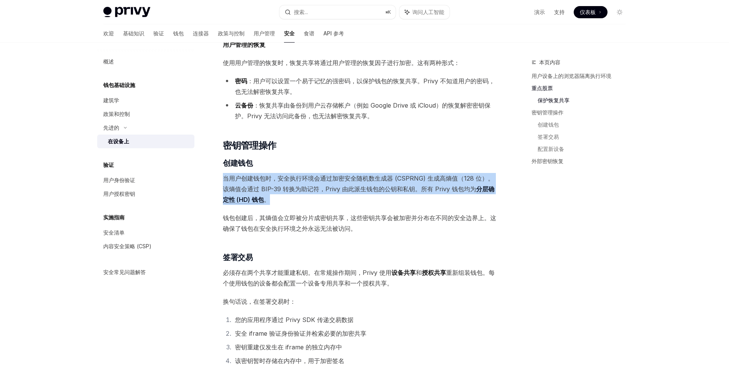
click at [332, 180] on font "当用户创建钱包时，安全执行环境会通过加密安全随机数生成器 (CSPRNG) 生成高熵值（128 位）。该熵值会通过 BIP-39 转换为助记符，Privy 由…" at bounding box center [358, 183] width 271 height 18
click at [329, 186] on font "当用户创建钱包时，安全执行环境会通过加密安全随机数生成器 (CSPRNG) 生成高熵值（128 位）。该熵值会通过 BIP-39 转换为助记符，Privy 由…" at bounding box center [358, 183] width 271 height 18
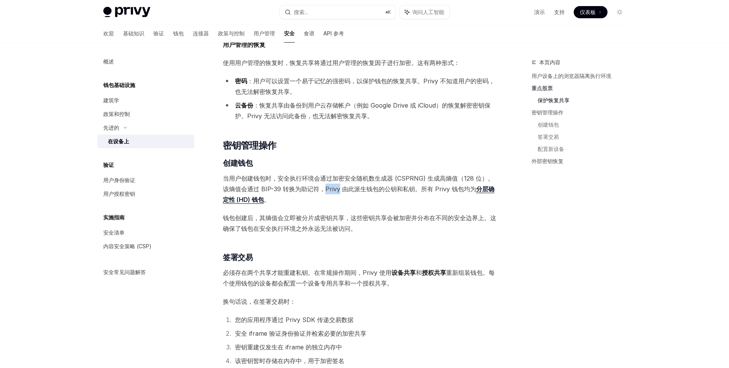
click at [329, 186] on font "当用户创建钱包时，安全执行环境会通过加密安全随机数生成器 (CSPRNG) 生成高熵值（128 位）。该熵值会通过 BIP-39 转换为助记符，Privy 由…" at bounding box center [358, 183] width 271 height 18
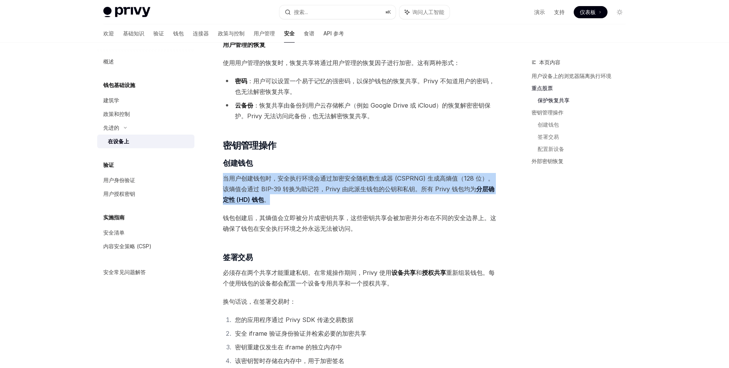
click at [329, 186] on font "当用户创建钱包时，安全执行环境会通过加密安全随机数生成器 (CSPRNG) 生成高熵值（128 位）。该熵值会通过 BIP-39 转换为助记符，Privy 由…" at bounding box center [358, 183] width 271 height 18
click at [408, 191] on font "当用户创建钱包时，安全执行环境会通过加密安全随机数生成器 (CSPRNG) 生成高熵值（128 位）。该熵值会通过 BIP-39 转换为助记符，Privy 由…" at bounding box center [358, 183] width 271 height 18
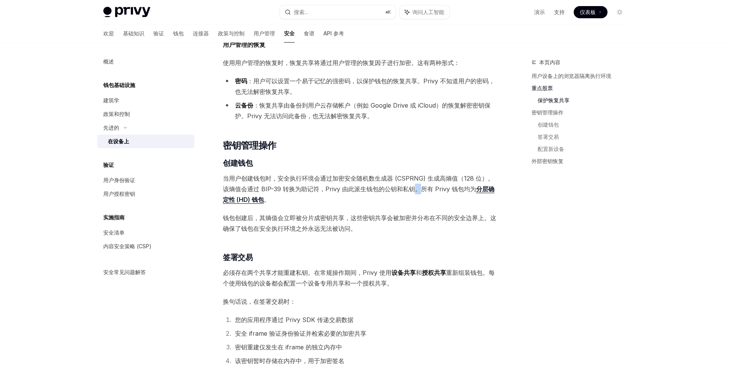
click at [408, 191] on font "当用户创建钱包时，安全执行环境会通过加密安全随机数生成器 (CSPRNG) 生成高熵值（128 位）。该熵值会通过 BIP-39 转换为助记符，Privy 由…" at bounding box center [358, 183] width 271 height 18
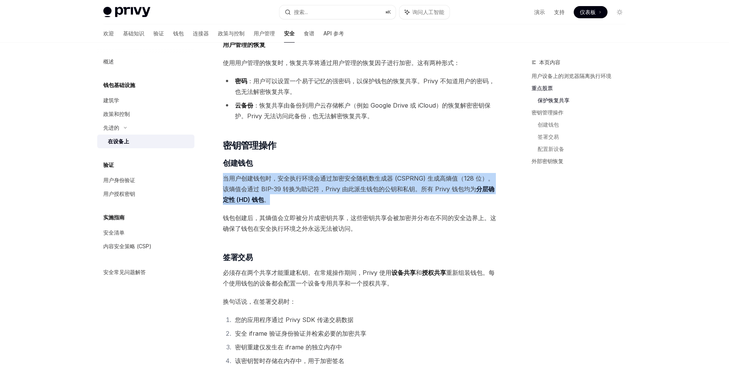
click at [408, 191] on font "当用户创建钱包时，安全执行环境会通过加密安全随机数生成器 (CSPRNG) 生成高熵值（128 位）。该熵值会通过 BIP-39 转换为助记符，Privy 由…" at bounding box center [358, 183] width 271 height 18
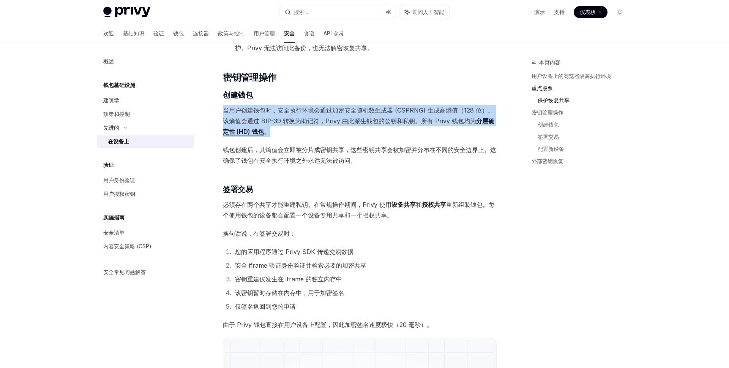
scroll to position [989, 0]
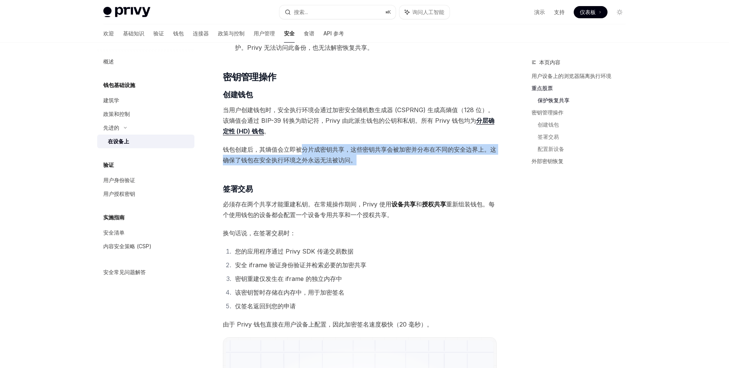
drag, startPoint x: 302, startPoint y: 148, endPoint x: 378, endPoint y: 164, distance: 77.2
click at [378, 164] on span "钱包创建后，其熵值会立即被分片成密钥共享，这些密钥共享会被加密并分布在不同的安全边界上。这确保了钱包在安全执行环境之外永远无法被访问。" at bounding box center [360, 154] width 274 height 21
click at [388, 160] on span "钱包创建后，其熵值会立即被分片成密钥共享，这些密钥共享会被加密并分布在不同的安全边界上。这确保了钱包在安全执行环境之外永远无法被访问。" at bounding box center [360, 154] width 274 height 21
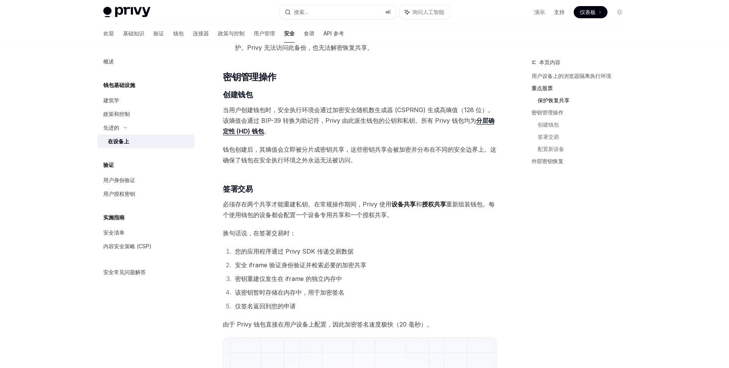
click at [388, 160] on span "钱包创建后，其熵值会立即被分片成密钥共享，这些密钥共享会被加密并分布在不同的安全边界上。这确保了钱包在安全执行环境之外永远无法被访问。" at bounding box center [360, 154] width 274 height 21
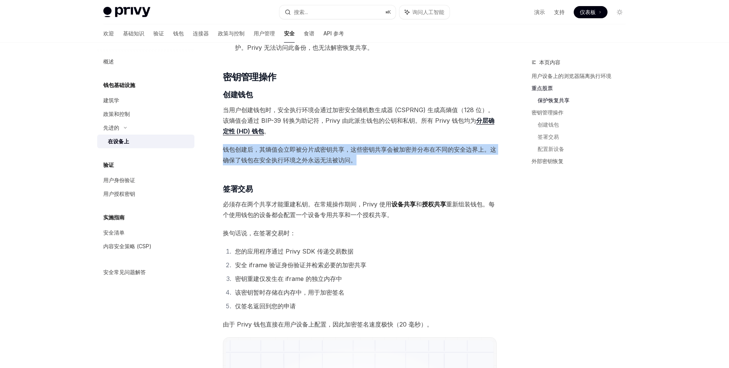
click at [388, 160] on span "钱包创建后，其熵值会立即被分片成密钥共享，这些密钥共享会被加密并分布在不同的安全边界上。这确保了钱包在安全执行环境之外永远无法被访问。" at bounding box center [360, 154] width 274 height 21
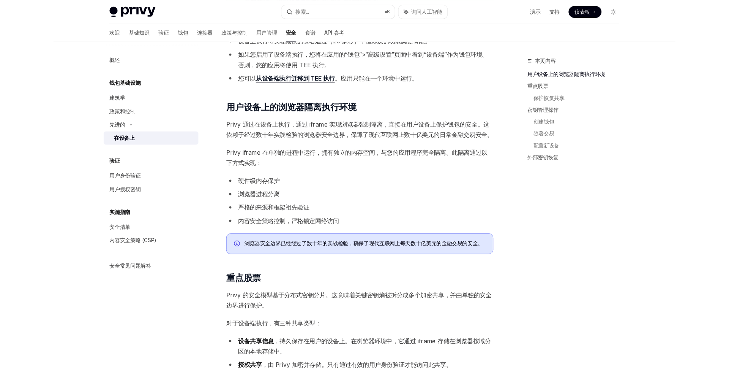
scroll to position [172, 0]
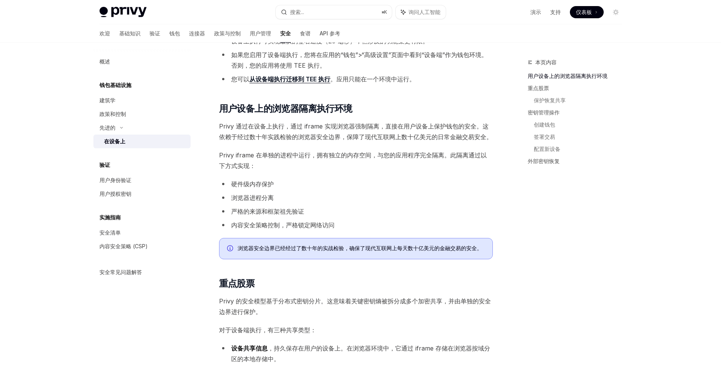
type textarea "*"
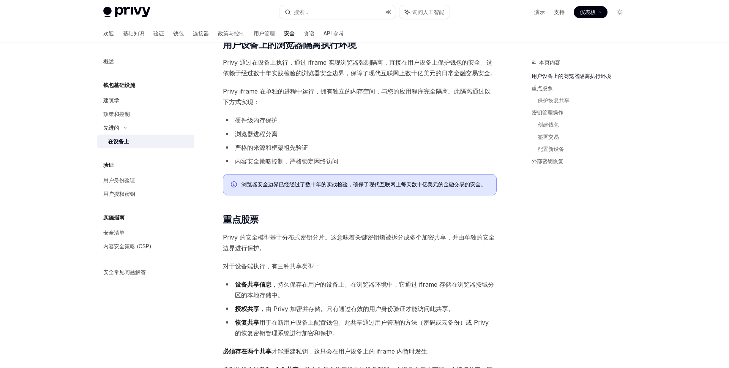
scroll to position [274, 0]
